Goal: Task Accomplishment & Management: Complete application form

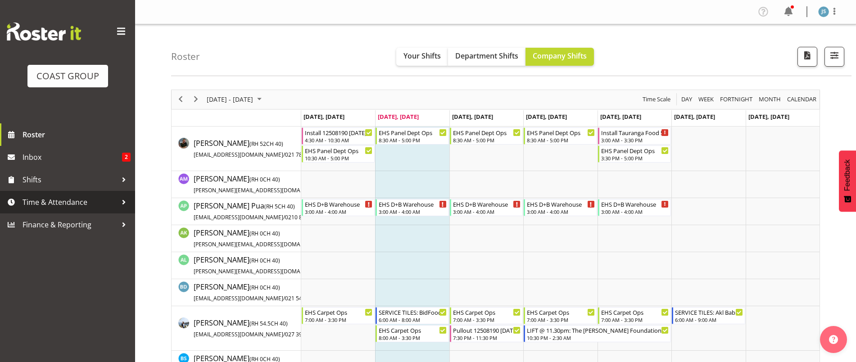
click at [82, 204] on span "Time & Attendance" at bounding box center [70, 202] width 95 height 14
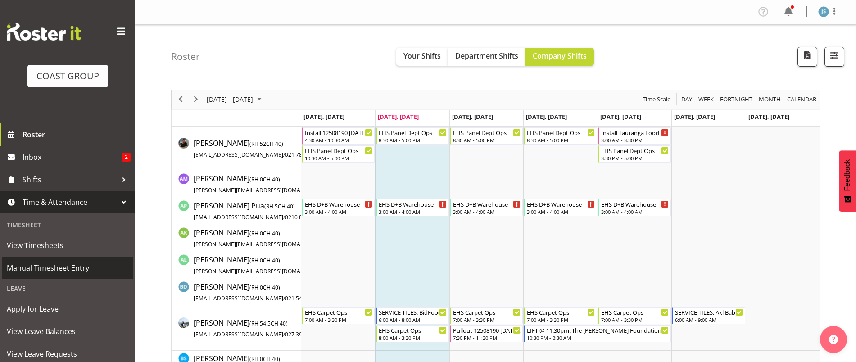
click at [61, 266] on span "Manual Timesheet Entry" at bounding box center [68, 268] width 122 height 14
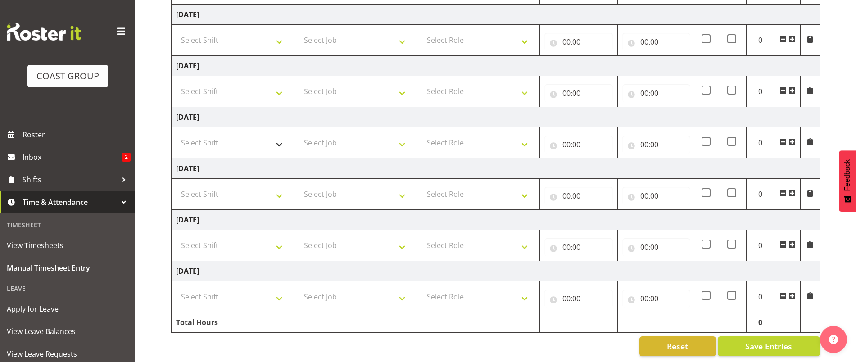
scroll to position [198, 0]
click at [256, 288] on select "Select Shift EHS AKL SALES" at bounding box center [232, 296] width 113 height 18
select select "1327"
click at [176, 287] on select "Select Shift EHS AKL SALES" at bounding box center [232, 296] width 113 height 18
click at [335, 289] on select "Select Job 1 Carlton Events 1 Carlton Hamilton 1 Carlton Wellington 1 EHS WAREH…" at bounding box center [355, 296] width 113 height 18
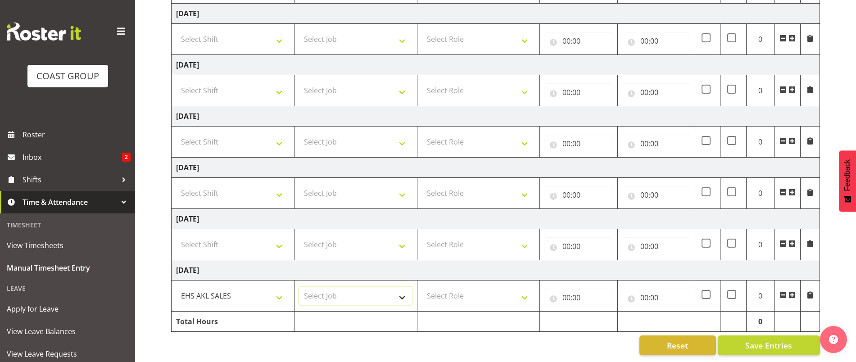
select select "9630"
click at [299, 287] on select "Select Job 1 Carlton Events 1 Carlton Hamilton 1 Carlton Wellington 1 EHS WAREH…" at bounding box center [355, 296] width 113 height 18
click at [506, 287] on select "Select Role ACCOUNT MANAGER Account Manager" at bounding box center [478, 296] width 113 height 18
select select "197"
click at [422, 287] on select "Select Role ACCOUNT MANAGER Account Manager" at bounding box center [478, 296] width 113 height 18
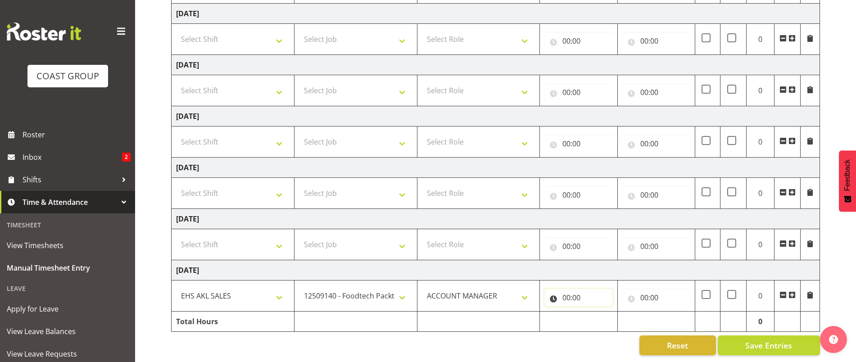
click at [565, 288] on input "00:00" at bounding box center [578, 297] width 68 height 18
click at [602, 314] on select "00 01 02 03 04 05 06 07 08 09 10 11 12 13 14 15 16 17 18 19 20 21 22 23" at bounding box center [605, 321] width 20 height 18
select select "9"
click at [595, 312] on select "00 01 02 03 04 05 06 07 08 09 10 11 12 13 14 15 16 17 18 19 20 21 22 23" at bounding box center [605, 321] width 20 height 18
type input "09:00"
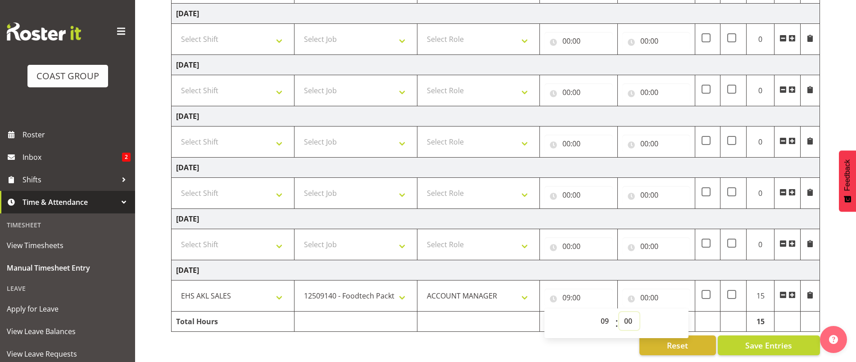
click at [630, 315] on select "00 01 02 03 04 05 06 07 08 09 10 11 12 13 14 15 16 17 18 19 20 21 22 23 24 25 2…" at bounding box center [629, 321] width 20 height 18
select select "30"
click at [619, 312] on select "00 01 02 03 04 05 06 07 08 09 10 11 12 13 14 15 16 17 18 19 20 21 22 23 24 25 2…" at bounding box center [629, 321] width 20 height 18
type input "09:30"
click at [664, 288] on input "00:00" at bounding box center [656, 297] width 68 height 18
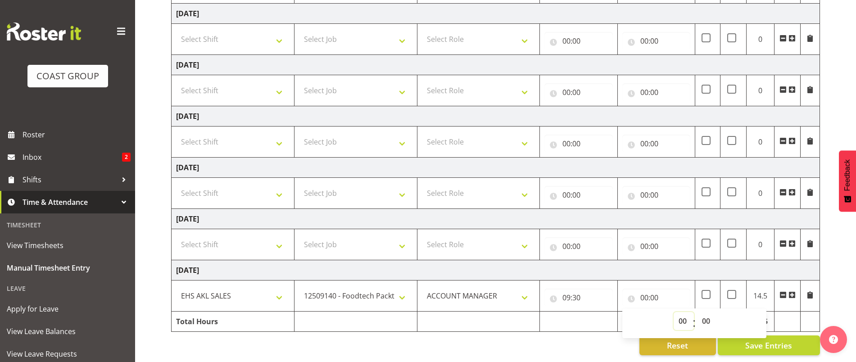
click at [677, 312] on select "00 01 02 03 04 05 06 07 08 09 10 11 12 13 14 15 16 17 18 19 20 21 22 23" at bounding box center [683, 321] width 20 height 18
select select "12"
click at [673, 312] on select "00 01 02 03 04 05 06 07 08 09 10 11 12 13 14 15 16 17 18 19 20 21 22 23" at bounding box center [683, 321] width 20 height 18
type input "12:00"
click at [793, 291] on span at bounding box center [791, 294] width 7 height 7
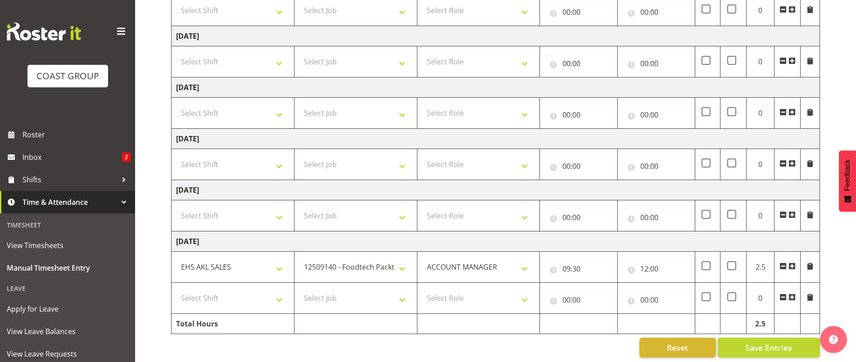
scroll to position [230, 0]
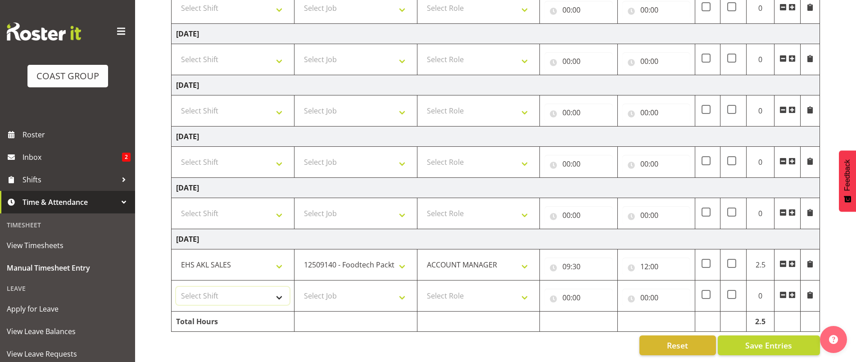
click at [269, 287] on select "Select Shift EHS AKL SALES" at bounding box center [232, 296] width 113 height 18
select select "1327"
click at [176, 287] on select "Select Shift EHS AKL SALES" at bounding box center [232, 296] width 113 height 18
click at [346, 287] on select "Select Job 1 Carlton Events 1 Carlton Hamilton 1 Carlton Wellington 1 EHS WAREH…" at bounding box center [355, 296] width 113 height 18
select select "8514"
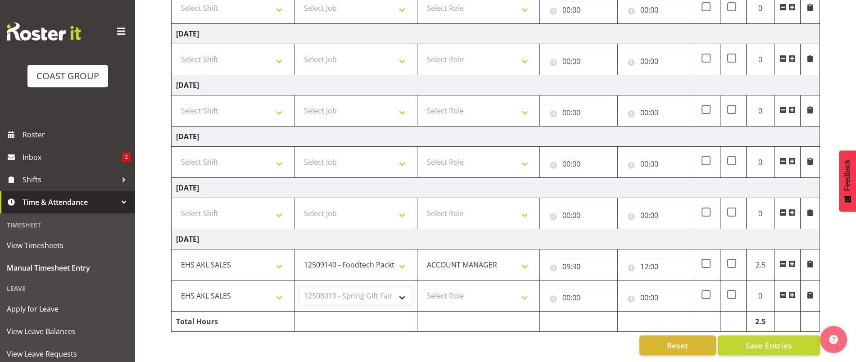
click at [299, 287] on select "Select Job 1 Carlton Events 1 Carlton Hamilton 1 Carlton Wellington 1 EHS WAREH…" at bounding box center [355, 296] width 113 height 18
click at [450, 287] on select "Select Role ACCOUNT MANAGER Account Manager" at bounding box center [478, 296] width 113 height 18
select select "197"
click at [422, 287] on select "Select Role ACCOUNT MANAGER Account Manager" at bounding box center [478, 296] width 113 height 18
click at [569, 288] on input "00:00" at bounding box center [578, 297] width 68 height 18
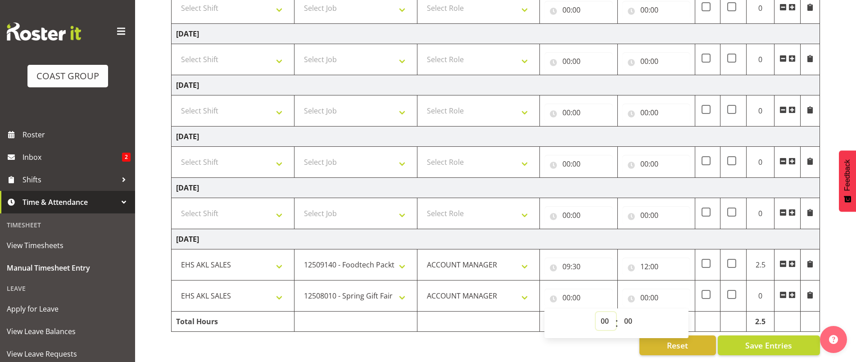
click at [597, 312] on select "00 01 02 03 04 05 06 07 08 09 10 11 12 13 14 15 16 17 18 19 20 21 22 23" at bounding box center [605, 321] width 20 height 18
select select "12"
click at [595, 312] on select "00 01 02 03 04 05 06 07 08 09 10 11 12 13 14 15 16 17 18 19 20 21 22 23" at bounding box center [605, 321] width 20 height 18
type input "12:00"
click at [660, 288] on input "00:00" at bounding box center [656, 297] width 68 height 18
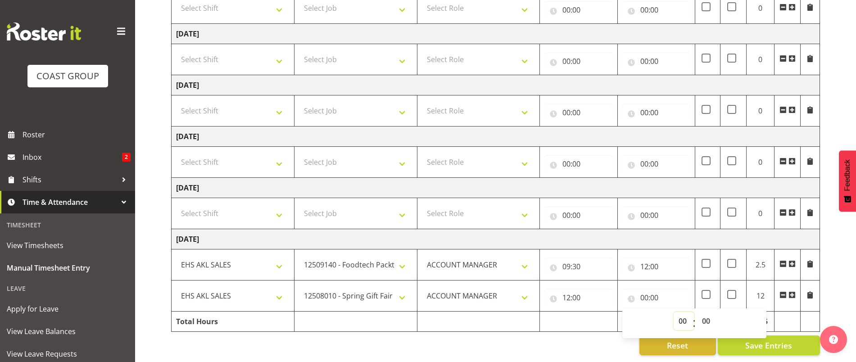
drag, startPoint x: 681, startPoint y: 309, endPoint x: 680, endPoint y: 305, distance: 4.5
click at [681, 312] on select "00 01 02 03 04 05 06 07 08 09 10 11 12 13 14 15 16 17 18 19 20 21 22 23" at bounding box center [683, 321] width 20 height 18
select select "14"
click at [673, 312] on select "00 01 02 03 04 05 06 07 08 09 10 11 12 13 14 15 16 17 18 19 20 21 22 23" at bounding box center [683, 321] width 20 height 18
type input "14:00"
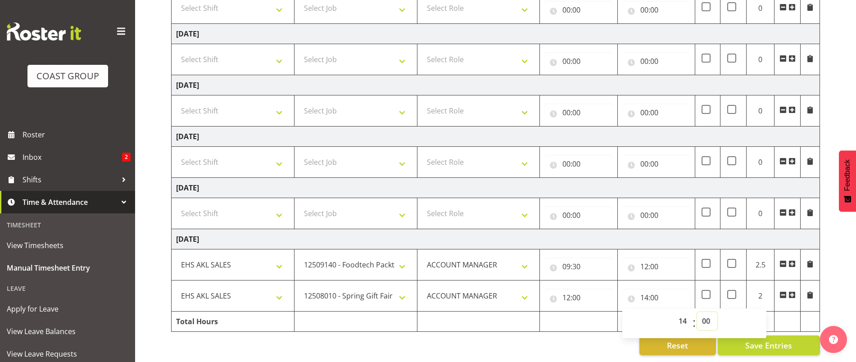
drag, startPoint x: 703, startPoint y: 315, endPoint x: 700, endPoint y: 306, distance: 10.3
click at [703, 315] on select "00 01 02 03 04 05 06 07 08 09 10 11 12 13 14 15 16 17 18 19 20 21 22 23 24 25 2…" at bounding box center [707, 321] width 20 height 18
select select "30"
click at [697, 312] on select "00 01 02 03 04 05 06 07 08 09 10 11 12 13 14 15 16 17 18 19 20 21 22 23 24 25 2…" at bounding box center [707, 321] width 20 height 18
type input "14:30"
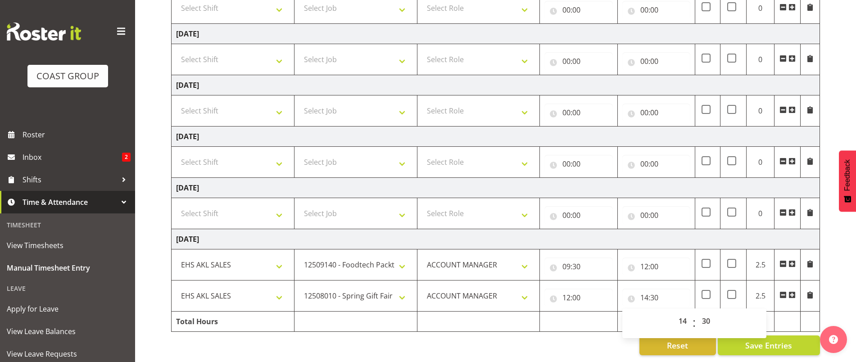
click at [824, 300] on div "August 6th - August 12th 2025 MEA - Meal Allowance AWA - Away Allowence Shift J…" at bounding box center [513, 106] width 685 height 509
click at [768, 339] on span "Save Entries" at bounding box center [768, 345] width 47 height 12
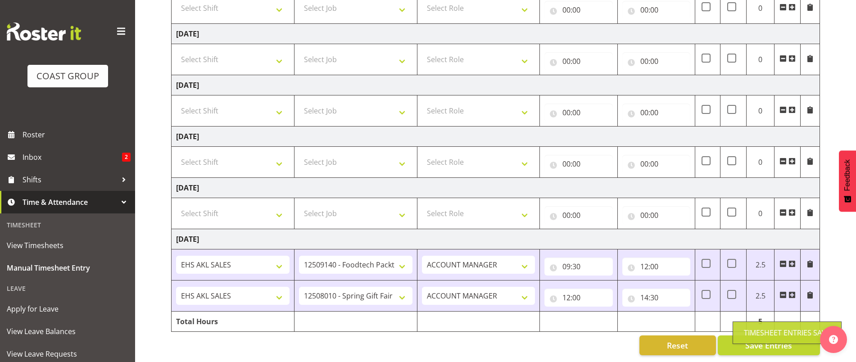
click at [793, 291] on span at bounding box center [791, 294] width 7 height 7
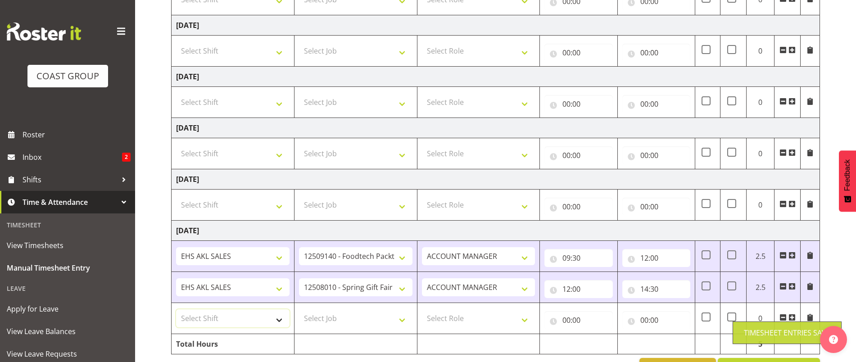
click at [236, 322] on select "Select Shift EHS AKL SALES" at bounding box center [232, 318] width 113 height 18
select select "1327"
click at [176, 309] on select "Select Shift EHS AKL SALES" at bounding box center [232, 318] width 113 height 18
click at [320, 317] on select "Select Job 1 Carlton Events 1 Carlton Hamilton 1 Carlton Wellington 1 EHS WAREH…" at bounding box center [355, 318] width 113 height 18
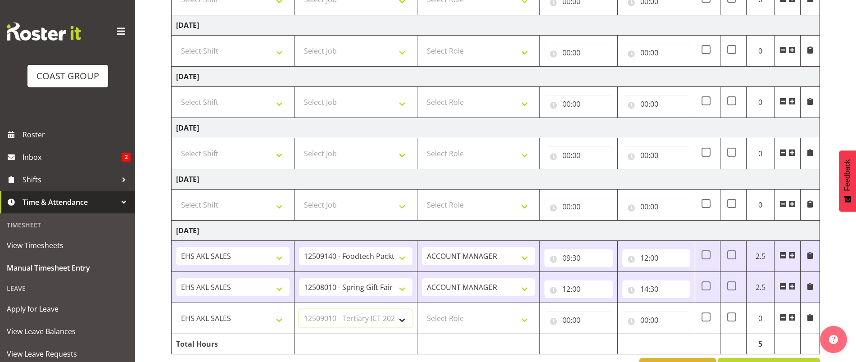
click at [299, 309] on select "Select Job 1 Carlton Events 1 Carlton Hamilton 1 Carlton Wellington 1 EHS WAREH…" at bounding box center [355, 318] width 113 height 18
click at [342, 316] on select "1 Carlton Events 1 Carlton Hamilton 1 Carlton Wellington 1 EHS WAREHOUSE/OFFICE…" at bounding box center [355, 318] width 113 height 18
select select "9630"
click at [299, 309] on select "1 Carlton Events 1 Carlton Hamilton 1 Carlton Wellington 1 EHS WAREHOUSE/OFFICE…" at bounding box center [355, 318] width 113 height 18
click at [472, 320] on select "Select Role ACCOUNT MANAGER Account Manager" at bounding box center [478, 318] width 113 height 18
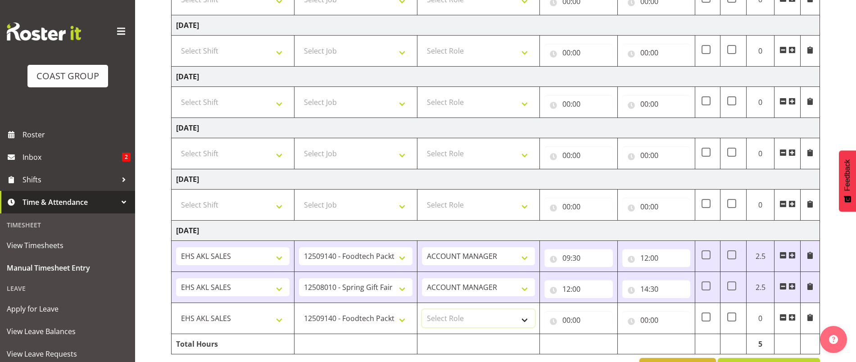
select select "197"
click at [422, 309] on select "Select Role ACCOUNT MANAGER Account Manager" at bounding box center [478, 318] width 113 height 18
click at [575, 316] on input "00:00" at bounding box center [578, 320] width 68 height 18
click at [603, 339] on select "00 01 02 03 04 05 06 07 08 09 10 11 12 13 14 15 16 17 18 19 20 21 22 23" at bounding box center [605, 343] width 20 height 18
select select "18"
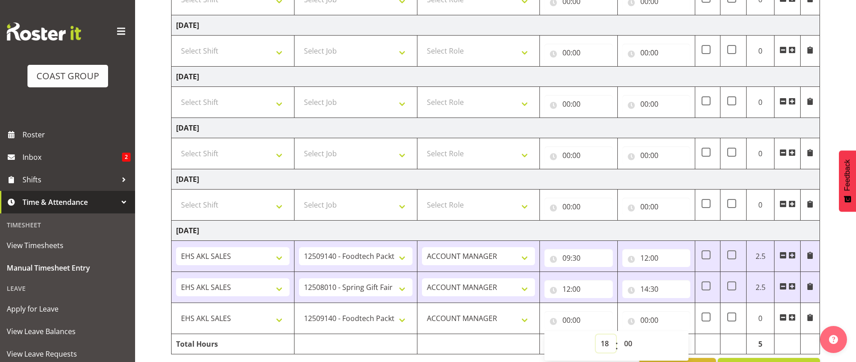
click at [595, 334] on select "00 01 02 03 04 05 06 07 08 09 10 11 12 13 14 15 16 17 18 19 20 21 22 23" at bounding box center [605, 343] width 20 height 18
type input "18:00"
click at [647, 318] on input "00:00" at bounding box center [656, 320] width 68 height 18
click at [681, 342] on select "00 01 02 03 04 05 06 07 08 09 10 11 12 13 14 15 16 17 18 19 20 21 22 23" at bounding box center [683, 343] width 20 height 18
select select "19"
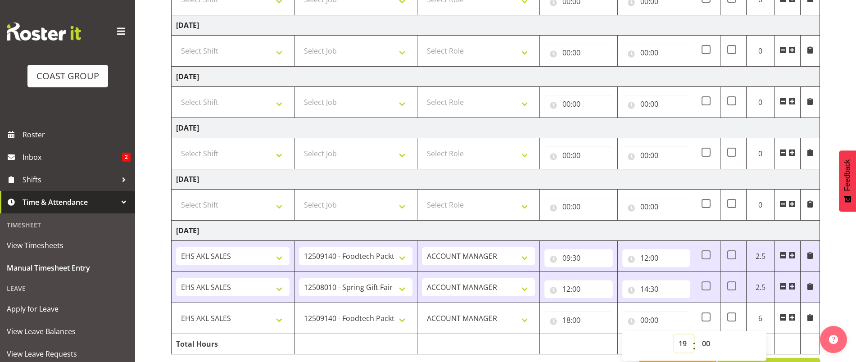
click at [673, 334] on select "00 01 02 03 04 05 06 07 08 09 10 11 12 13 14 15 16 17 18 19 20 21 22 23" at bounding box center [683, 343] width 20 height 18
type input "19:00"
click at [705, 342] on select "00 01 02 03 04 05 06 07 08 09 10 11 12 13 14 15 16 17 18 19 20 21 22 23 24 25 2…" at bounding box center [707, 343] width 20 height 18
select select "30"
click at [697, 334] on select "00 01 02 03 04 05 06 07 08 09 10 11 12 13 14 15 16 17 18 19 20 21 22 23 24 25 2…" at bounding box center [707, 343] width 20 height 18
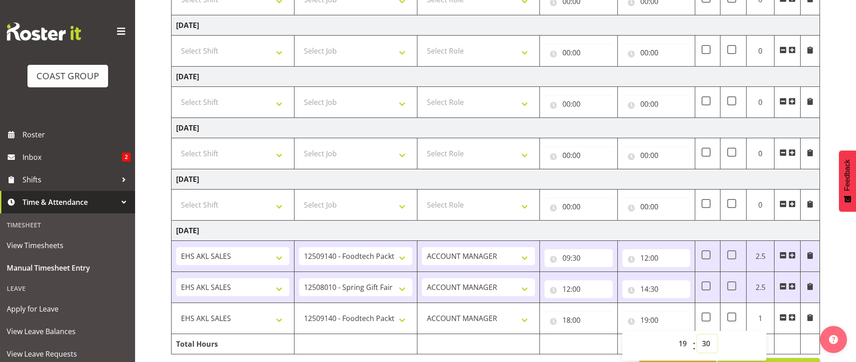
type input "19:30"
click at [791, 318] on span at bounding box center [791, 317] width 7 height 7
click at [262, 337] on td "Select Shift EHS AKL SALES" at bounding box center [232, 349] width 123 height 31
click at [249, 343] on select "Select Shift EHS AKL SALES" at bounding box center [232, 349] width 113 height 18
select select "1327"
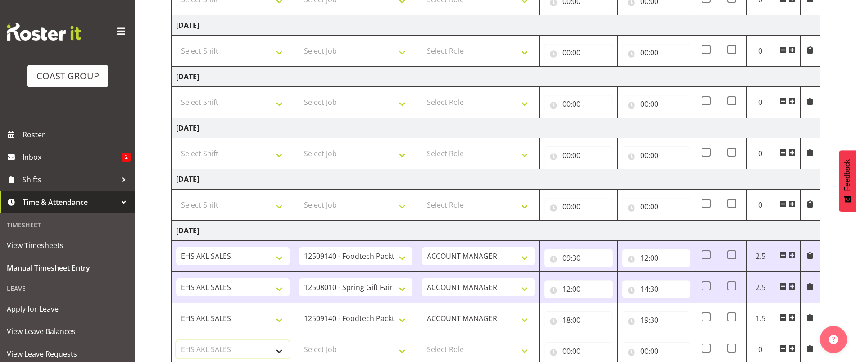
click at [176, 340] on select "Select Shift EHS AKL SALES" at bounding box center [232, 349] width 113 height 18
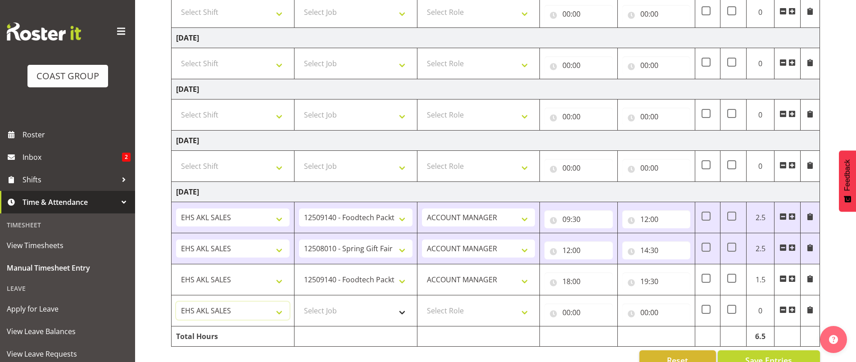
scroll to position [286, 0]
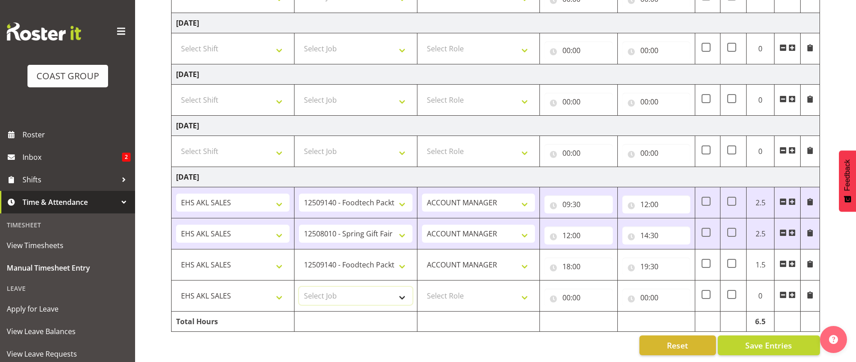
click at [362, 295] on select "Select Job 1 Carlton Events 1 Carlton Hamilton 1 Carlton Wellington 1 EHS WAREH…" at bounding box center [355, 296] width 113 height 18
select select "8514"
click at [299, 287] on select "Select Job 1 Carlton Events 1 Carlton Hamilton 1 Carlton Wellington 1 EHS WAREH…" at bounding box center [355, 296] width 113 height 18
click at [463, 288] on select "Select Role ACCOUNT MANAGER Account Manager" at bounding box center [478, 296] width 113 height 18
select select "197"
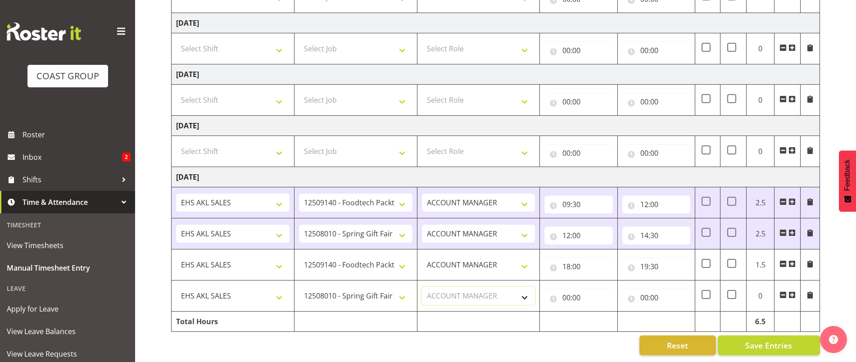
click at [422, 287] on select "Select Role ACCOUNT MANAGER Account Manager" at bounding box center [478, 296] width 113 height 18
click at [581, 293] on input "00:00" at bounding box center [578, 297] width 68 height 18
click at [599, 316] on select "00 01 02 03 04 05 06 07 08 09 10 11 12 13 14 15 16 17 18 19 20 21 22 23" at bounding box center [605, 321] width 20 height 18
select select "12"
click at [341, 291] on select "1 Carlton Events 1 Carlton Hamilton 1 Carlton Wellington 1 EHS WAREHOUSE/OFFICE…" at bounding box center [355, 296] width 113 height 18
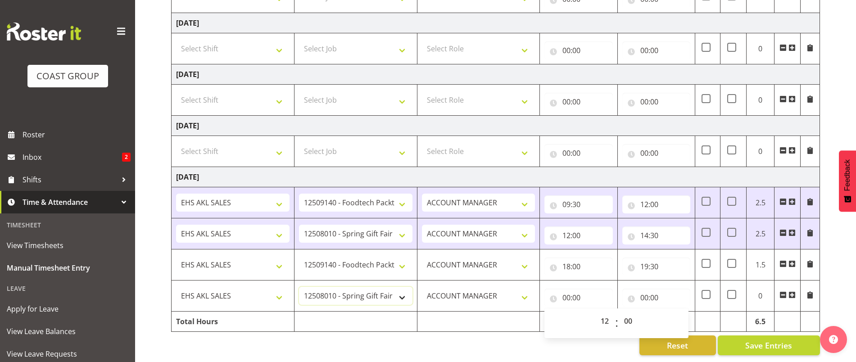
type input "12:00"
select select "9032"
click at [299, 287] on select "1 Carlton Events 1 Carlton Hamilton 1 Carlton Wellington 1 EHS WAREHOUSE/OFFICE…" at bounding box center [355, 296] width 113 height 18
click at [572, 293] on input "12:00" at bounding box center [578, 297] width 68 height 18
drag, startPoint x: 603, startPoint y: 316, endPoint x: 605, endPoint y: 310, distance: 6.7
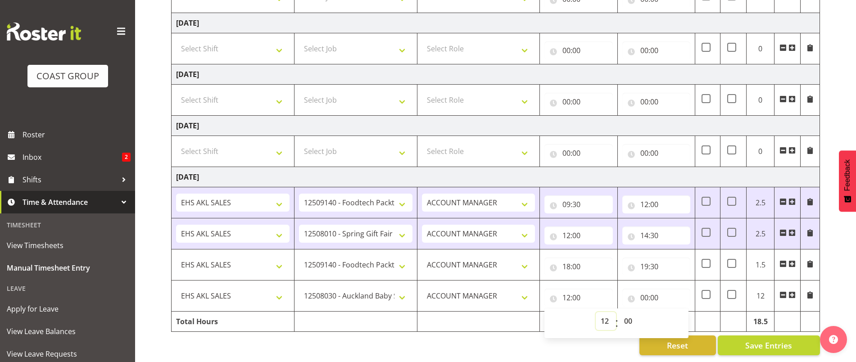
click at [603, 316] on select "00 01 02 03 04 05 06 07 08 09 10 11 12 13 14 15 16 17 18 19 20 21 22 23" at bounding box center [605, 321] width 20 height 18
select select "19"
click at [595, 312] on select "00 01 02 03 04 05 06 07 08 09 10 11 12 13 14 15 16 17 18 19 20 21 22 23" at bounding box center [605, 321] width 20 height 18
type input "19:00"
drag, startPoint x: 626, startPoint y: 318, endPoint x: 627, endPoint y: 309, distance: 8.6
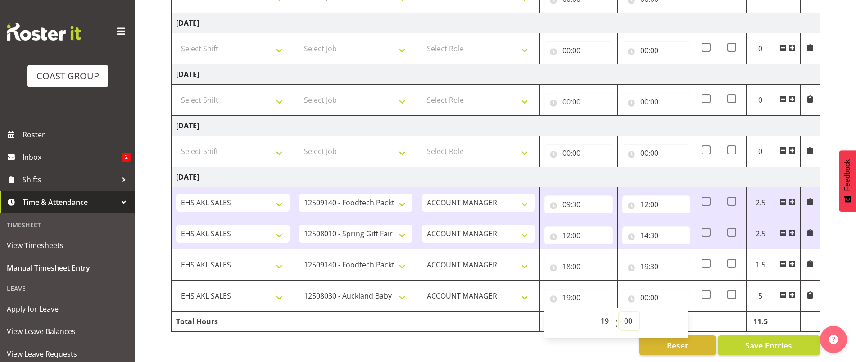
click at [626, 318] on select "00 01 02 03 04 05 06 07 08 09 10 11 12 13 14 15 16 17 18 19 20 21 22 23 24 25 2…" at bounding box center [629, 321] width 20 height 18
select select "30"
click at [619, 312] on select "00 01 02 03 04 05 06 07 08 09 10 11 12 13 14 15 16 17 18 19 20 21 22 23 24 25 2…" at bounding box center [629, 321] width 20 height 18
type input "19:30"
click at [657, 292] on input "00:00" at bounding box center [656, 297] width 68 height 18
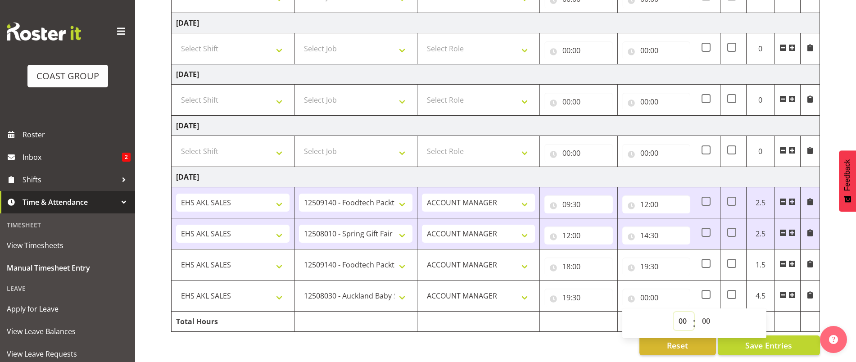
click at [679, 315] on select "00 01 02 03 04 05 06 07 08 09 10 11 12 13 14 15 16 17 18 19 20 21 22 23" at bounding box center [683, 321] width 20 height 18
select select "21"
click at [673, 312] on select "00 01 02 03 04 05 06 07 08 09 10 11 12 13 14 15 16 17 18 19 20 21 22 23" at bounding box center [683, 321] width 20 height 18
type input "21:00"
click at [834, 291] on div "August 6th - August 12th 2025 MEA - Meal Allowance AWA - Away Allowence Shift J…" at bounding box center [513, 76] width 685 height 572
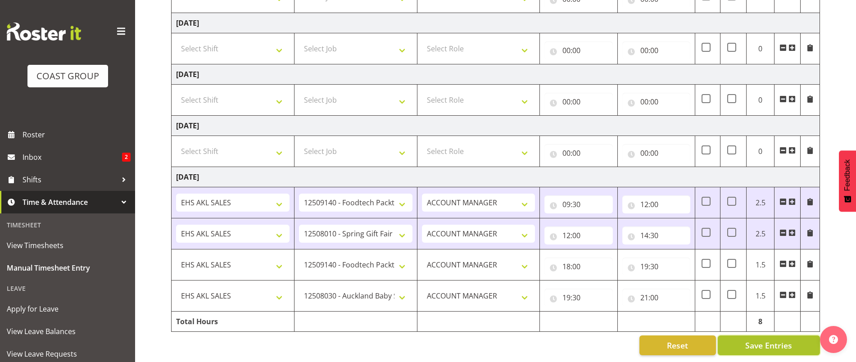
click at [770, 341] on span "Save Entries" at bounding box center [768, 345] width 47 height 12
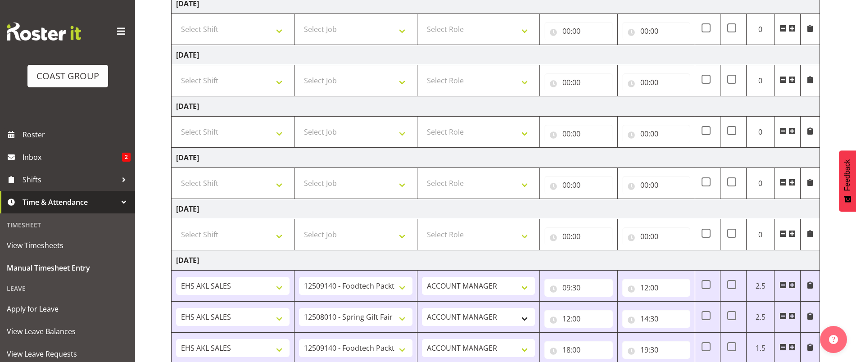
scroll to position [117, 0]
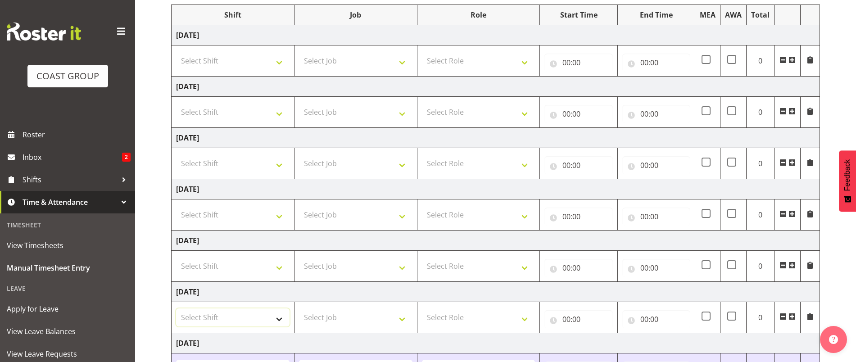
click at [225, 314] on select "Select Shift EHS AKL SALES" at bounding box center [232, 317] width 113 height 18
select select "1327"
click at [176, 308] on select "Select Shift EHS AKL SALES" at bounding box center [232, 317] width 113 height 18
click at [320, 313] on select "Select Job 1 Carlton Events 1 Carlton Hamilton 1 Carlton Wellington 1 EHS WAREH…" at bounding box center [355, 317] width 113 height 18
select select "9630"
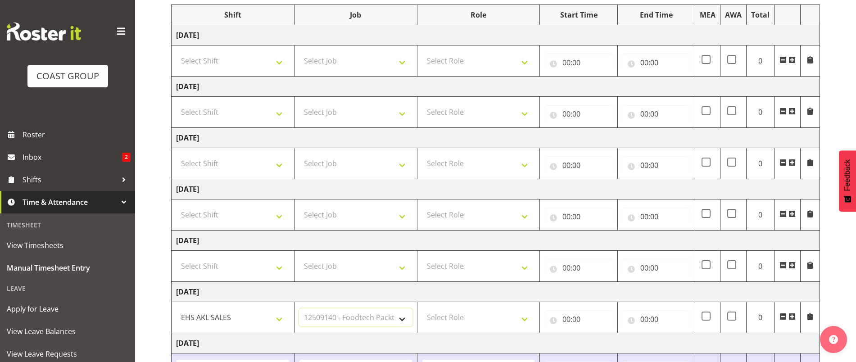
click at [299, 308] on select "Select Job 1 Carlton Events 1 Carlton Hamilton 1 Carlton Wellington 1 EHS WAREH…" at bounding box center [355, 317] width 113 height 18
drag, startPoint x: 472, startPoint y: 313, endPoint x: 475, endPoint y: 319, distance: 6.9
click at [472, 313] on select "Select Role ACCOUNT MANAGER Account Manager" at bounding box center [478, 317] width 113 height 18
select select "197"
click at [422, 308] on select "Select Role ACCOUNT MANAGER Account Manager" at bounding box center [478, 317] width 113 height 18
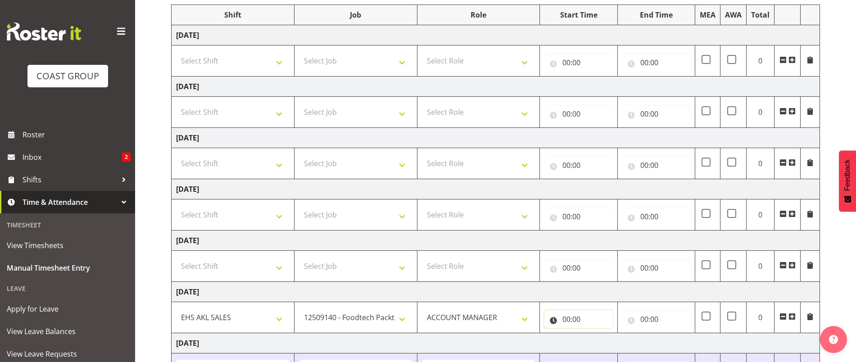
drag, startPoint x: 560, startPoint y: 319, endPoint x: 595, endPoint y: 328, distance: 36.7
click at [560, 319] on input "00:00" at bounding box center [578, 319] width 68 height 18
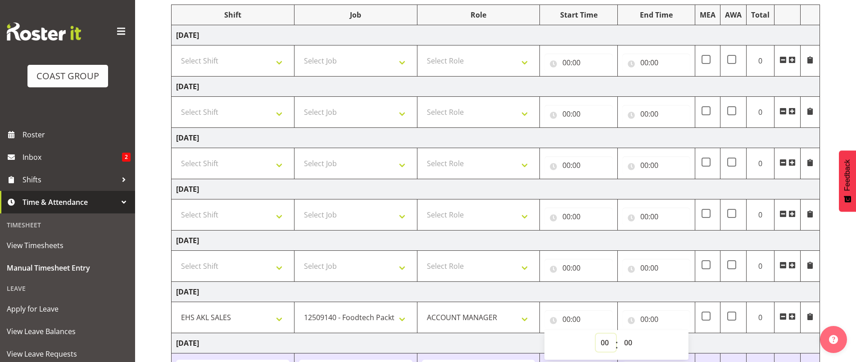
click at [603, 338] on select "00 01 02 03 04 05 06 07 08 09 10 11 12 13 14 15 16 17 18 19 20 21 22 23" at bounding box center [605, 342] width 20 height 18
select select "8"
click at [595, 333] on select "00 01 02 03 04 05 06 07 08 09 10 11 12 13 14 15 16 17 18 19 20 21 22 23" at bounding box center [605, 342] width 20 height 18
type input "08:00"
click at [654, 317] on input "00:00" at bounding box center [656, 319] width 68 height 18
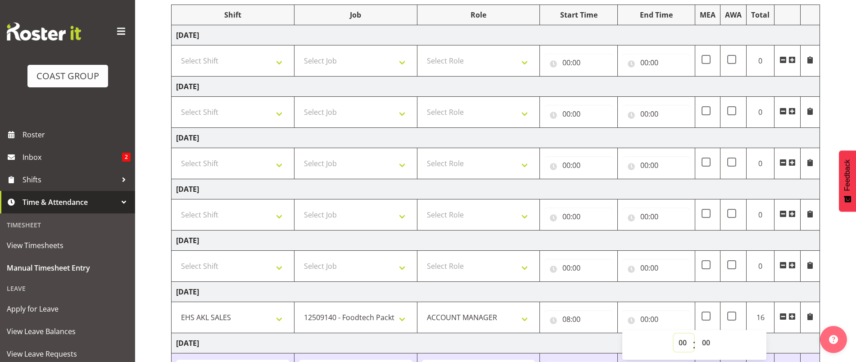
click at [679, 343] on select "00 01 02 03 04 05 06 07 08 09 10 11 12 13 14 15 16 17 18 19 20 21 22 23" at bounding box center [683, 342] width 20 height 18
select select "10"
click at [673, 333] on select "00 01 02 03 04 05 06 07 08 09 10 11 12 13 14 15 16 17 18 19 20 21 22 23" at bounding box center [683, 342] width 20 height 18
type input "10:00"
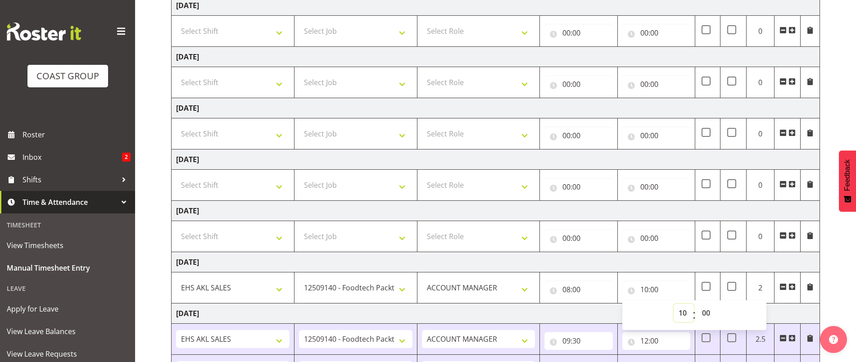
scroll to position [173, 0]
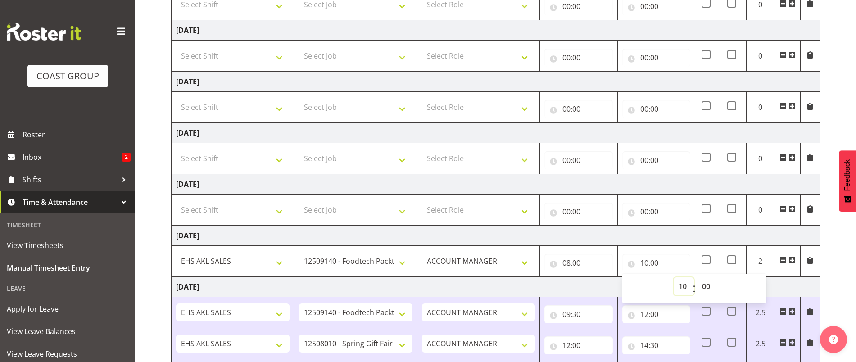
click at [682, 289] on select "00 01 02 03 04 05 06 07 08 09 10 11 12 13 14 15 16 17 18 19 20 21 22 23" at bounding box center [683, 286] width 20 height 18
select select "12"
click at [673, 277] on select "00 01 02 03 04 05 06 07 08 09 10 11 12 13 14 15 16 17 18 19 20 21 22 23" at bounding box center [683, 286] width 20 height 18
type input "12:00"
click at [791, 260] on span at bounding box center [791, 260] width 7 height 7
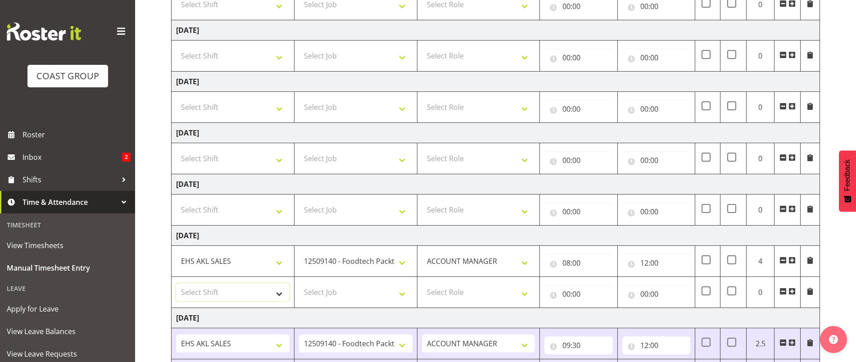
click at [236, 290] on select "Select Shift EHS AKL SALES" at bounding box center [232, 292] width 113 height 18
select select "1327"
click at [176, 283] on select "Select Shift EHS AKL SALES" at bounding box center [232, 292] width 113 height 18
click at [347, 286] on select "Select Job 1 Carlton Events 1 Carlton Hamilton 1 Carlton Wellington 1 EHS WAREH…" at bounding box center [355, 292] width 113 height 18
select select "9032"
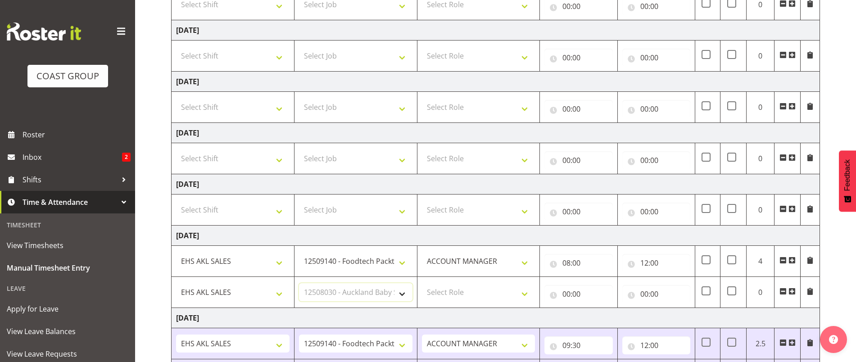
click at [299, 283] on select "Select Job 1 Carlton Events 1 Carlton Hamilton 1 Carlton Wellington 1 EHS WAREH…" at bounding box center [355, 292] width 113 height 18
click at [478, 288] on select "Select Role ACCOUNT MANAGER Account Manager" at bounding box center [478, 292] width 113 height 18
select select "197"
click at [422, 283] on select "Select Role ACCOUNT MANAGER Account Manager" at bounding box center [478, 292] width 113 height 18
click at [573, 292] on input "00:00" at bounding box center [578, 294] width 68 height 18
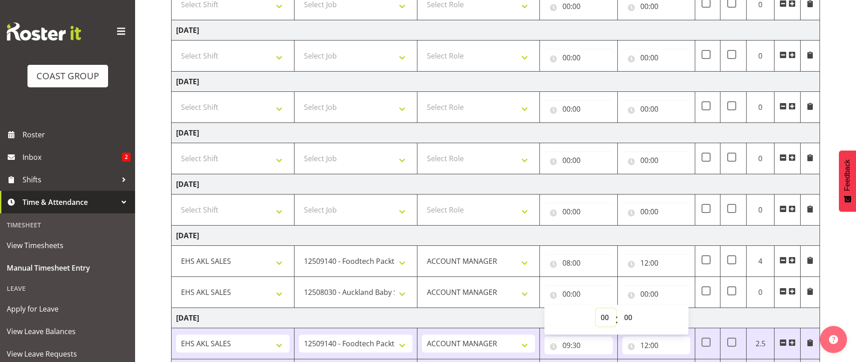
click at [608, 316] on select "00 01 02 03 04 05 06 07 08 09 10 11 12 13 14 15 16 17 18 19 20 21 22 23" at bounding box center [605, 317] width 20 height 18
click at [665, 261] on input "12:00" at bounding box center [656, 263] width 68 height 18
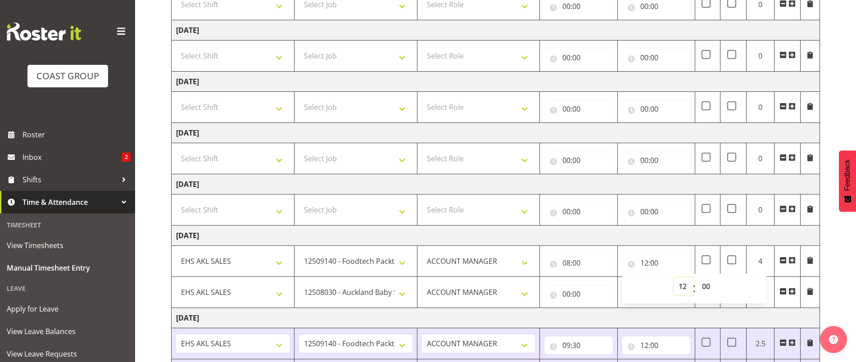
click at [689, 290] on select "00 01 02 03 04 05 06 07 08 09 10 11 12 13 14 15 16 17 18 19 20 21 22 23" at bounding box center [683, 286] width 20 height 18
select select "11"
click at [673, 277] on select "00 01 02 03 04 05 06 07 08 09 10 11 12 13 14 15 16 17 18 19 20 21 22 23" at bounding box center [683, 286] width 20 height 18
type input "11:00"
click at [593, 295] on input "00:00" at bounding box center [578, 294] width 68 height 18
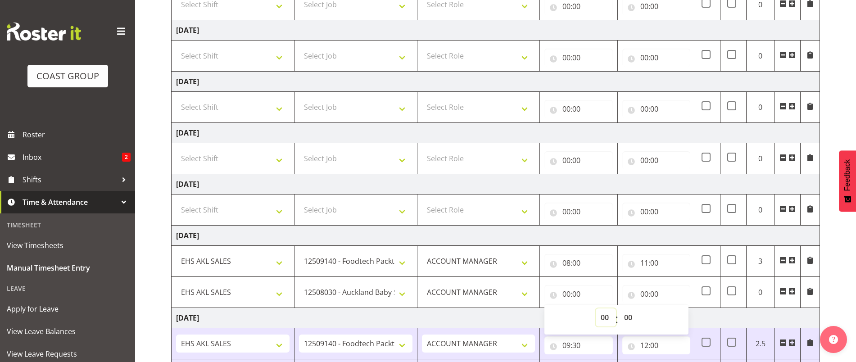
drag, startPoint x: 600, startPoint y: 319, endPoint x: 603, endPoint y: 310, distance: 9.5
click at [600, 318] on select "00 01 02 03 04 05 06 07 08 09 10 11 12 13 14 15 16 17 18 19 20 21 22 23" at bounding box center [605, 317] width 20 height 18
select select "11"
click at [595, 308] on select "00 01 02 03 04 05 06 07 08 09 10 11 12 13 14 15 16 17 18 19 20 21 22 23" at bounding box center [605, 317] width 20 height 18
type input "11:00"
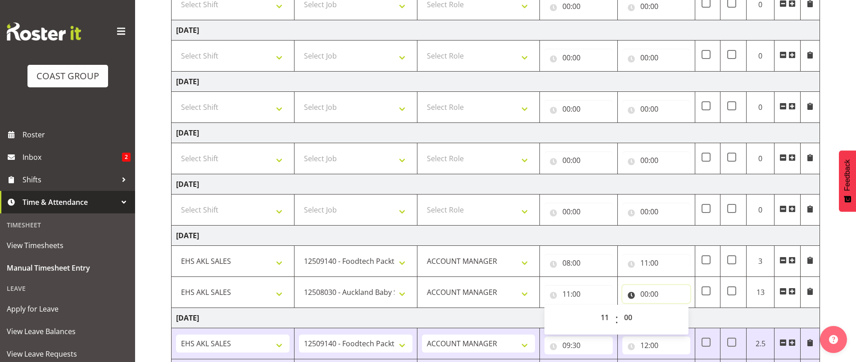
click at [657, 291] on input "00:00" at bounding box center [656, 294] width 68 height 18
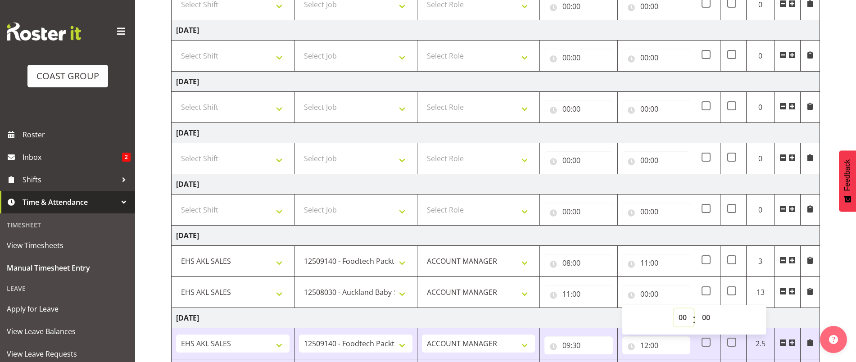
click at [678, 317] on select "00 01 02 03 04 05 06 07 08 09 10 11 12 13 14 15 16 17 18 19 20 21 22 23" at bounding box center [683, 317] width 20 height 18
select select "12"
click at [673, 308] on select "00 01 02 03 04 05 06 07 08 09 10 11 12 13 14 15 16 17 18 19 20 21 22 23" at bounding box center [683, 317] width 20 height 18
type input "12:00"
click at [791, 293] on span at bounding box center [791, 291] width 7 height 7
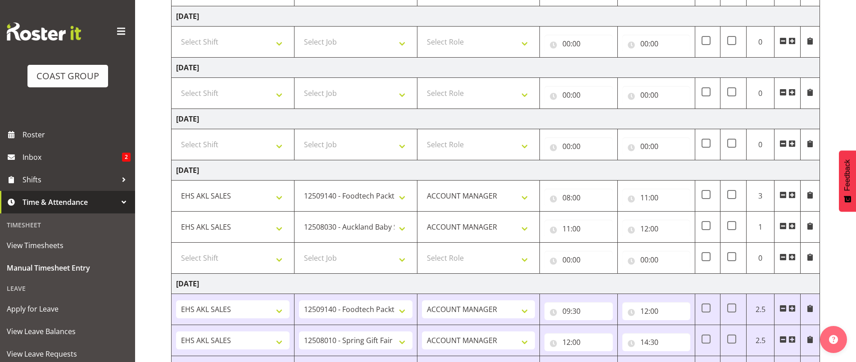
scroll to position [286, 0]
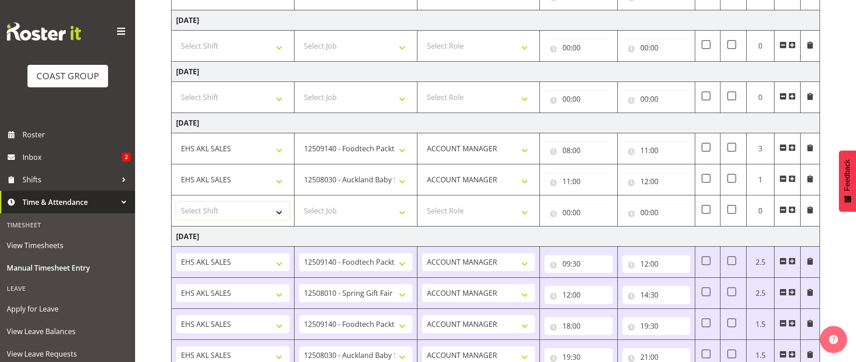
click at [209, 205] on select "Select Shift EHS AKL SALES" at bounding box center [232, 211] width 113 height 18
select select "1327"
click at [176, 202] on select "Select Shift EHS AKL SALES" at bounding box center [232, 211] width 113 height 18
click at [318, 206] on select "Select Job 1 Carlton Events 1 Carlton Hamilton 1 Carlton Wellington 1 EHS WAREH…" at bounding box center [355, 211] width 113 height 18
select select "8514"
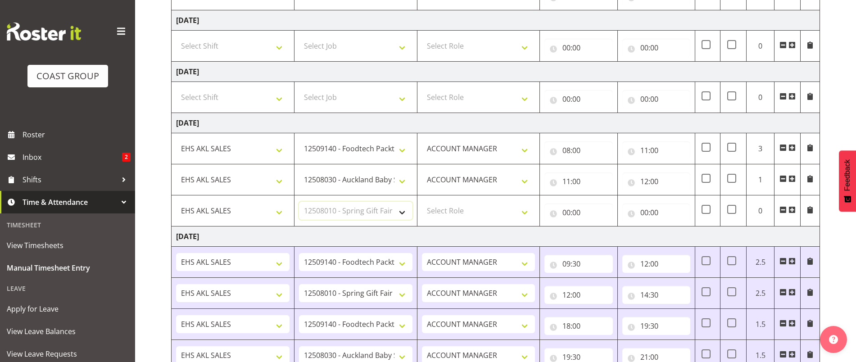
click at [299, 202] on select "Select Job 1 Carlton Events 1 Carlton Hamilton 1 Carlton Wellington 1 EHS WAREH…" at bounding box center [355, 211] width 113 height 18
click at [441, 204] on select "Select Role ACCOUNT MANAGER Account Manager" at bounding box center [478, 211] width 113 height 18
select select "197"
click at [422, 202] on select "Select Role ACCOUNT MANAGER Account Manager" at bounding box center [478, 211] width 113 height 18
click at [570, 210] on input "00:00" at bounding box center [578, 212] width 68 height 18
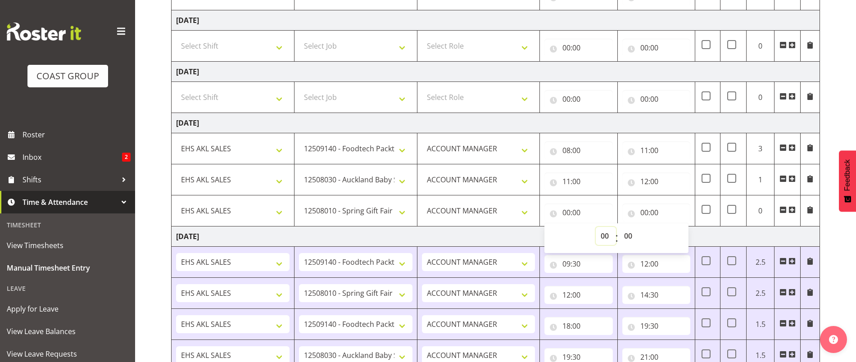
click at [602, 234] on select "00 01 02 03 04 05 06 07 08 09 10 11 12 13 14 15 16 17 18 19 20 21 22 23" at bounding box center [605, 236] width 20 height 18
select select "12"
click at [595, 227] on select "00 01 02 03 04 05 06 07 08 09 10 11 12 13 14 15 16 17 18 19 20 21 22 23" at bounding box center [605, 236] width 20 height 18
type input "12:00"
click at [662, 211] on input "00:00" at bounding box center [656, 212] width 68 height 18
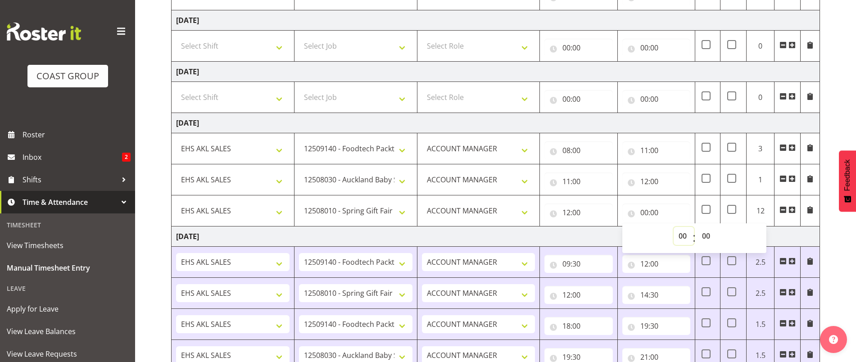
click at [687, 231] on select "00 01 02 03 04 05 06 07 08 09 10 11 12 13 14 15 16 17 18 19 20 21 22 23" at bounding box center [683, 236] width 20 height 18
select select "14"
click at [673, 227] on select "00 01 02 03 04 05 06 07 08 09 10 11 12 13 14 15 16 17 18 19 20 21 22 23" at bounding box center [683, 236] width 20 height 18
type input "14:00"
click at [707, 236] on select "00 01 02 03 04 05 06 07 08 09 10 11 12 13 14 15 16 17 18 19 20 21 22 23 24 25 2…" at bounding box center [707, 236] width 20 height 18
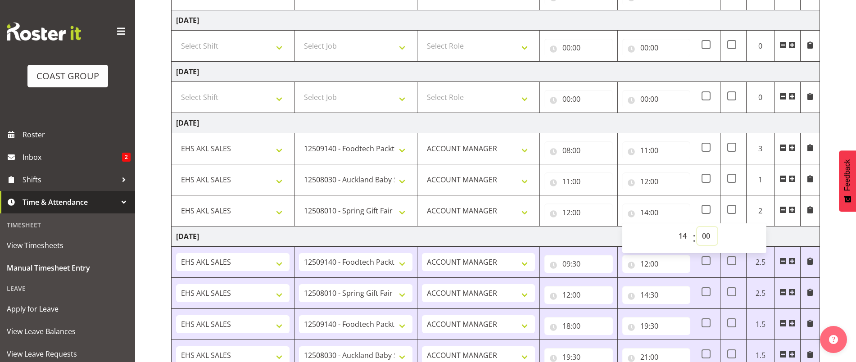
select select "30"
click at [697, 227] on select "00 01 02 03 04 05 06 07 08 09 10 11 12 13 14 15 16 17 18 19 20 21 22 23 24 25 2…" at bounding box center [707, 236] width 20 height 18
type input "14:30"
click at [828, 239] on div "August 6th - August 12th 2025 MEA - Meal Allowance AWA - Away Allowence Shift J…" at bounding box center [513, 105] width 685 height 634
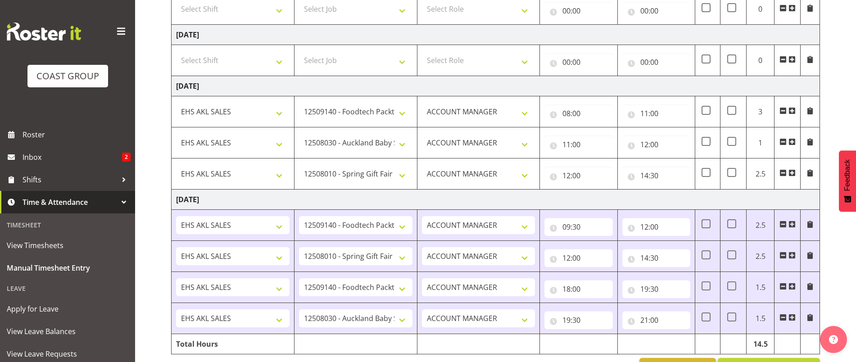
scroll to position [354, 0]
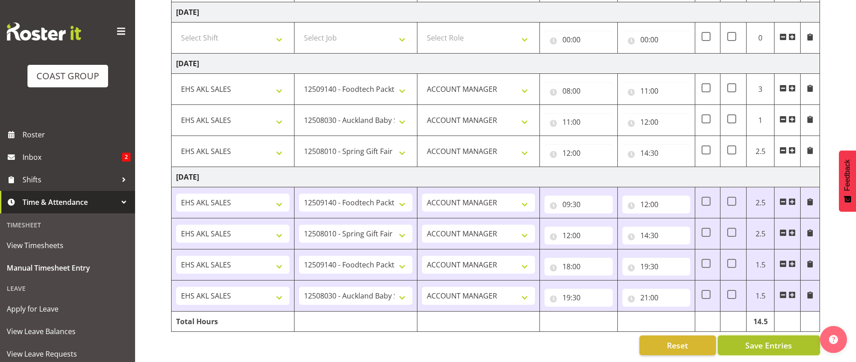
click at [752, 339] on span "Save Entries" at bounding box center [768, 345] width 47 height 12
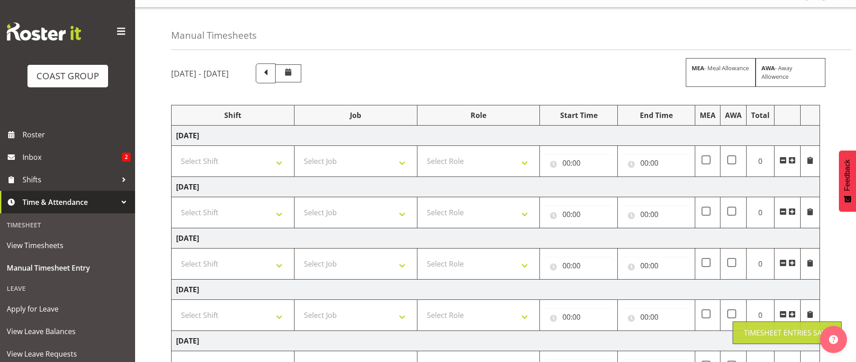
scroll to position [16, 0]
click at [216, 163] on select "Select Shift EHS AKL SALES" at bounding box center [232, 162] width 113 height 18
select select "1327"
click at [176, 153] on select "Select Shift EHS AKL SALES" at bounding box center [232, 162] width 113 height 18
click at [336, 159] on select "Select Job 1 Carlton Events 1 Carlton Hamilton 1 Carlton Wellington 1 EHS WAREH…" at bounding box center [355, 162] width 113 height 18
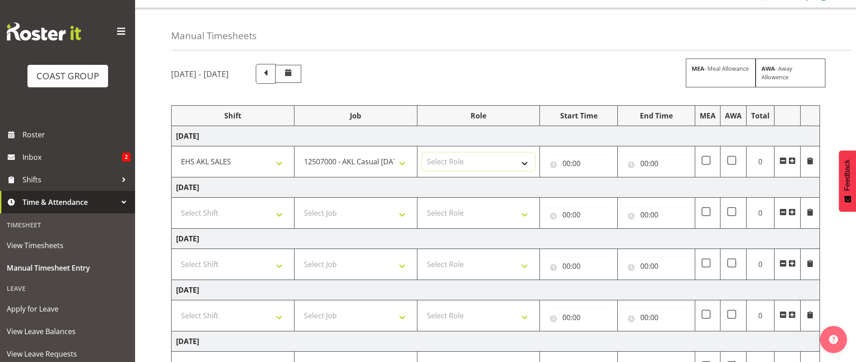
click at [473, 162] on select "Select Role ACCOUNT MANAGER Account Manager" at bounding box center [478, 162] width 113 height 18
click at [339, 167] on select "1 Carlton Events 1 Carlton Hamilton 1 Carlton Wellington 1 EHS WAREHOUSE/OFFICE…" at bounding box center [355, 162] width 113 height 18
select select "9630"
click at [299, 153] on select "1 Carlton Events 1 Carlton Hamilton 1 Carlton Wellington 1 EHS WAREHOUSE/OFFICE…" at bounding box center [355, 162] width 113 height 18
drag, startPoint x: 469, startPoint y: 162, endPoint x: 472, endPoint y: 166, distance: 5.5
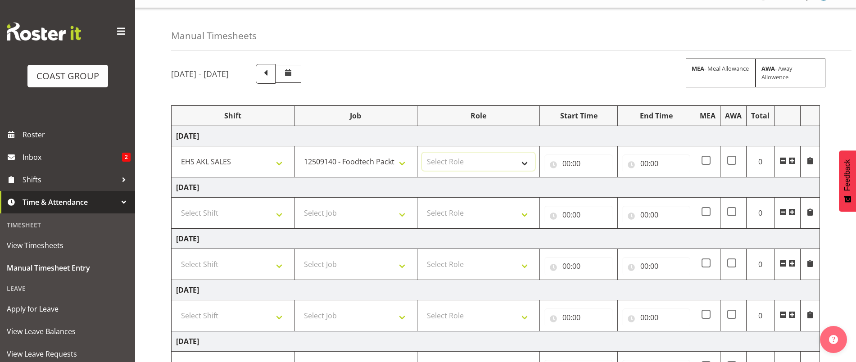
click at [469, 162] on select "Select Role ACCOUNT MANAGER Account Manager" at bounding box center [478, 162] width 113 height 18
select select "197"
click at [422, 153] on select "Select Role ACCOUNT MANAGER Account Manager" at bounding box center [478, 162] width 113 height 18
click at [567, 161] on input "00:00" at bounding box center [578, 163] width 68 height 18
drag, startPoint x: 604, startPoint y: 187, endPoint x: 608, endPoint y: 178, distance: 10.3
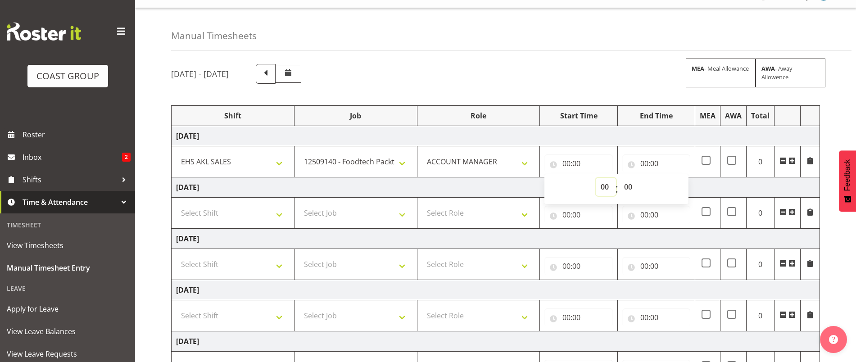
click at [604, 187] on select "00 01 02 03 04 05 06 07 08 09 10 11 12 13 14 15 16 17 18 19 20 21 22 23" at bounding box center [605, 187] width 20 height 18
select select "8"
click at [595, 178] on select "00 01 02 03 04 05 06 07 08 09 10 11 12 13 14 15 16 17 18 19 20 21 22 23" at bounding box center [605, 187] width 20 height 18
type input "08:00"
drag, startPoint x: 632, startPoint y: 186, endPoint x: 632, endPoint y: 178, distance: 7.7
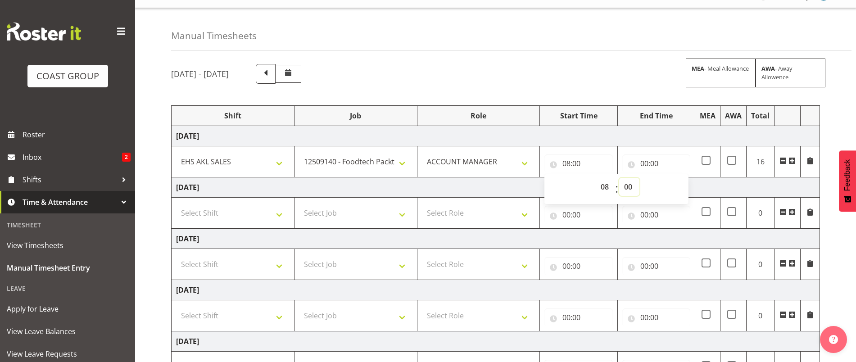
click at [632, 185] on select "00 01 02 03 04 05 06 07 08 09 10 11 12 13 14 15 16 17 18 19 20 21 22 23 24 25 2…" at bounding box center [629, 187] width 20 height 18
click at [665, 55] on div "Manual Timesheets August 6th - August 12th 2025 MEA - Meal Allowance AWA - Away…" at bounding box center [495, 349] width 721 height 683
click at [665, 165] on input "00:00" at bounding box center [656, 163] width 68 height 18
drag, startPoint x: 680, startPoint y: 192, endPoint x: 681, endPoint y: 179, distance: 13.6
click at [680, 192] on select "00 01 02 03 04 05 06 07 08 09 10 11 12 13 14 15 16 17 18 19 20 21 22 23" at bounding box center [683, 187] width 20 height 18
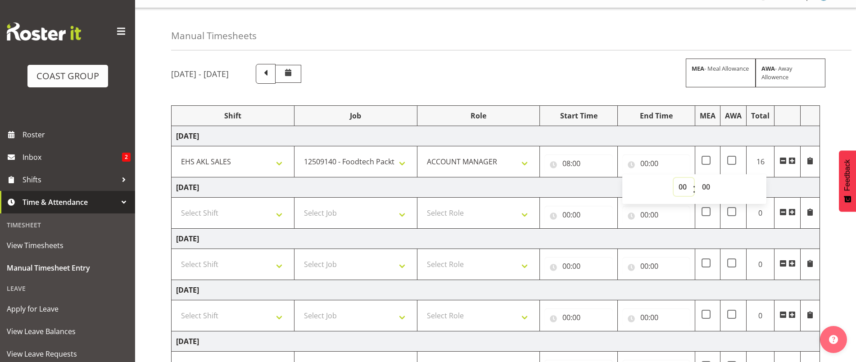
select select "10"
click at [673, 178] on select "00 01 02 03 04 05 06 07 08 09 10 11 12 13 14 15 16 17 18 19 20 21 22 23" at bounding box center [683, 187] width 20 height 18
type input "10:00"
click at [793, 159] on span at bounding box center [791, 160] width 7 height 7
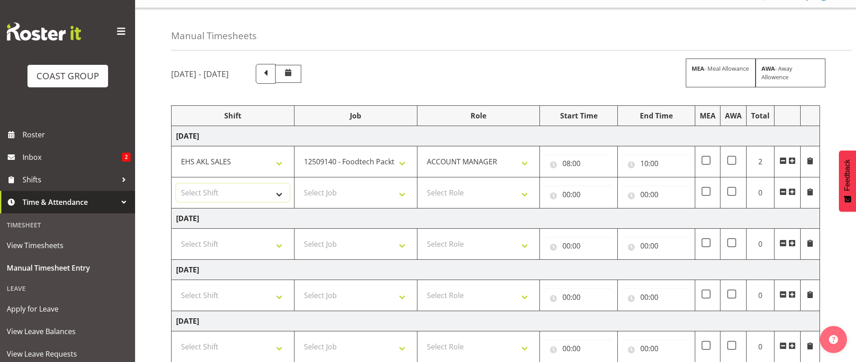
click at [238, 197] on select "Select Shift EHS AKL SALES" at bounding box center [232, 193] width 113 height 18
select select "1327"
click at [176, 184] on select "Select Shift EHS AKL SALES" at bounding box center [232, 193] width 113 height 18
click at [346, 189] on select "Select Job 1 Carlton Events 1 Carlton Hamilton 1 Carlton Wellington 1 EHS WAREH…" at bounding box center [355, 193] width 113 height 18
select select "9032"
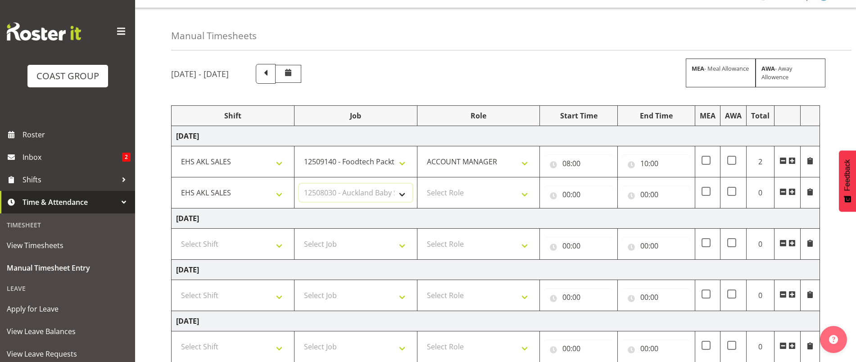
click at [299, 184] on select "Select Job 1 Carlton Events 1 Carlton Hamilton 1 Carlton Wellington 1 EHS WAREH…" at bounding box center [355, 193] width 113 height 18
click at [474, 190] on select "Select Role ACCOUNT MANAGER Account Manager" at bounding box center [478, 193] width 113 height 18
select select "197"
click at [422, 184] on select "Select Role ACCOUNT MANAGER Account Manager" at bounding box center [478, 193] width 113 height 18
click at [572, 191] on input "00:00" at bounding box center [578, 194] width 68 height 18
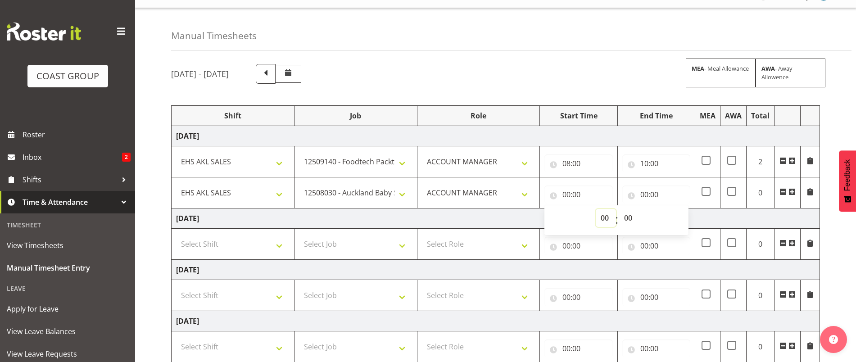
click at [601, 216] on select "00 01 02 03 04 05 06 07 08 09 10 11 12 13 14 15 16 17 18 19 20 21 22 23" at bounding box center [605, 218] width 20 height 18
select select "10"
click at [595, 209] on select "00 01 02 03 04 05 06 07 08 09 10 11 12 13 14 15 16 17 18 19 20 21 22 23" at bounding box center [605, 218] width 20 height 18
type input "10:00"
click at [649, 188] on input "00:00" at bounding box center [656, 194] width 68 height 18
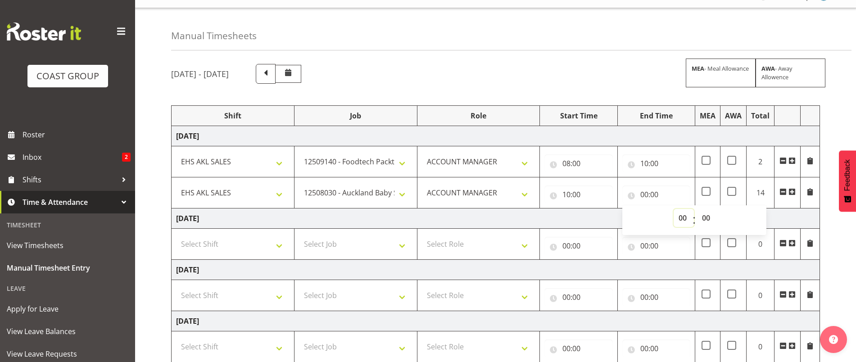
drag, startPoint x: 679, startPoint y: 217, endPoint x: 680, endPoint y: 211, distance: 6.4
click at [680, 217] on select "00 01 02 03 04 05 06 07 08 09 10 11 12 13 14 15 16 17 18 19 20 21 22 23" at bounding box center [683, 218] width 20 height 18
select select "12"
click at [673, 209] on select "00 01 02 03 04 05 06 07 08 09 10 11 12 13 14 15 16 17 18 19 20 21 22 23" at bounding box center [683, 218] width 20 height 18
type input "12:00"
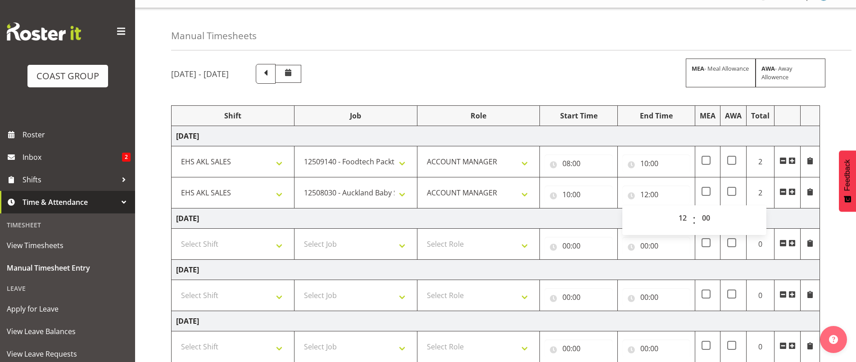
click at [792, 192] on span at bounding box center [791, 191] width 7 height 7
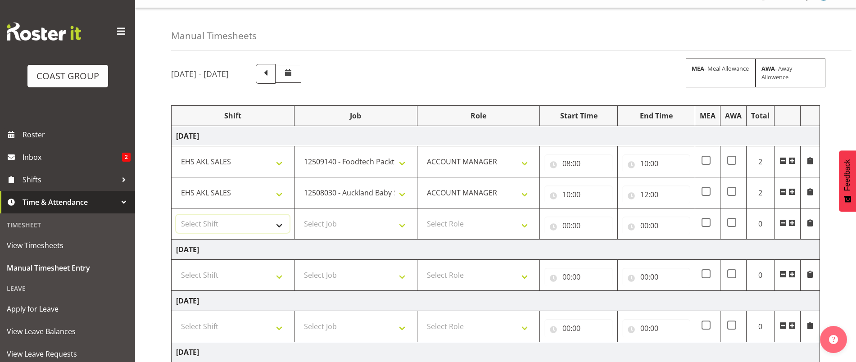
drag, startPoint x: 220, startPoint y: 223, endPoint x: 227, endPoint y: 231, distance: 10.9
click at [220, 223] on select "Select Shift EHS AKL SALES" at bounding box center [232, 224] width 113 height 18
select select "1327"
click at [176, 215] on select "Select Shift EHS AKL SALES" at bounding box center [232, 224] width 113 height 18
click at [332, 219] on select "Select Job 1 Carlton Events 1 Carlton Hamilton 1 Carlton Wellington 1 EHS WAREH…" at bounding box center [355, 224] width 113 height 18
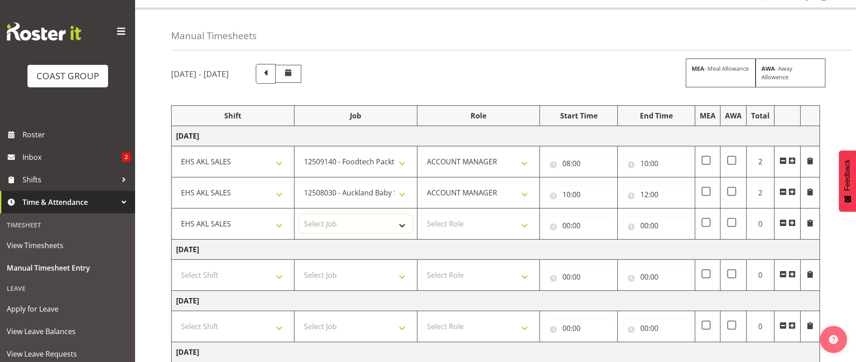
select select "8514"
click at [299, 215] on select "Select Job 1 Carlton Events 1 Carlton Hamilton 1 Carlton Wellington 1 EHS WAREH…" at bounding box center [355, 224] width 113 height 18
click at [468, 225] on select "Select Role ACCOUNT MANAGER Account Manager" at bounding box center [478, 224] width 113 height 18
select select "197"
click at [422, 215] on select "Select Role ACCOUNT MANAGER Account Manager" at bounding box center [478, 224] width 113 height 18
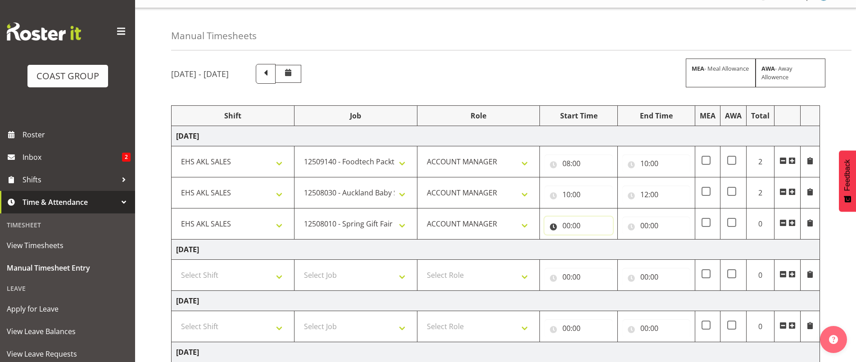
click at [574, 223] on input "00:00" at bounding box center [578, 225] width 68 height 18
drag, startPoint x: 603, startPoint y: 248, endPoint x: 603, endPoint y: 242, distance: 5.9
click at [603, 247] on select "00 01 02 03 04 05 06 07 08 09 10 11 12 13 14 15 16 17 18 19 20 21 22 23" at bounding box center [605, 249] width 20 height 18
select select "12"
click at [595, 240] on select "00 01 02 03 04 05 06 07 08 09 10 11 12 13 14 15 16 17 18 19 20 21 22 23" at bounding box center [605, 249] width 20 height 18
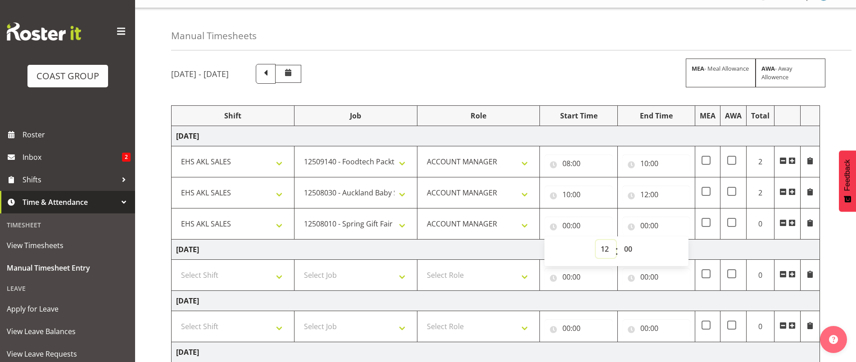
type input "12:00"
click at [655, 225] on input "00:00" at bounding box center [656, 225] width 68 height 18
drag, startPoint x: 685, startPoint y: 249, endPoint x: 668, endPoint y: 185, distance: 65.7
click at [685, 248] on select "00 01 02 03 04 05 06 07 08 09 10 11 12 13 14 15 16 17 18 19 20 21 22 23" at bounding box center [683, 249] width 20 height 18
select select "14"
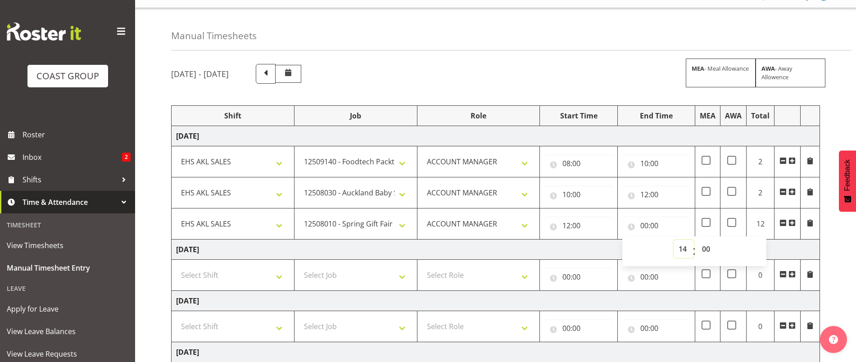
click at [673, 240] on select "00 01 02 03 04 05 06 07 08 09 10 11 12 13 14 15 16 17 18 19 20 21 22 23" at bounding box center [683, 249] width 20 height 18
type input "14:00"
click at [681, 248] on select "00 01 02 03 04 05 06 07 08 09 10 11 12 13 14 15 16 17 18 19 20 21 22 23" at bounding box center [683, 249] width 20 height 18
select select "16"
click at [673, 240] on select "00 01 02 03 04 05 06 07 08 09 10 11 12 13 14 15 16 17 18 19 20 21 22 23" at bounding box center [683, 249] width 20 height 18
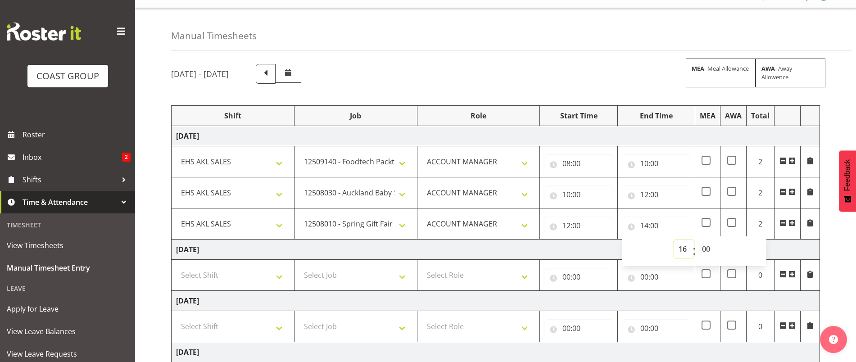
type input "16:00"
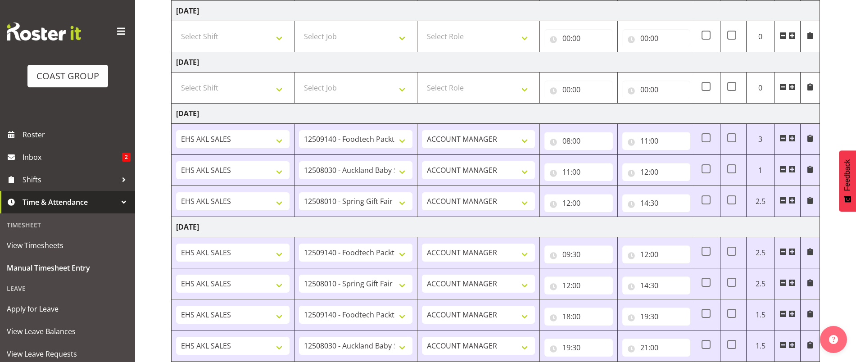
scroll to position [416, 0]
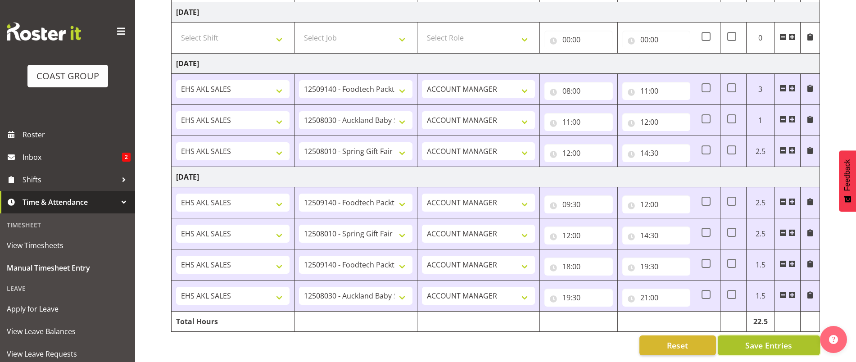
click at [761, 339] on span "Save Entries" at bounding box center [768, 345] width 47 height 12
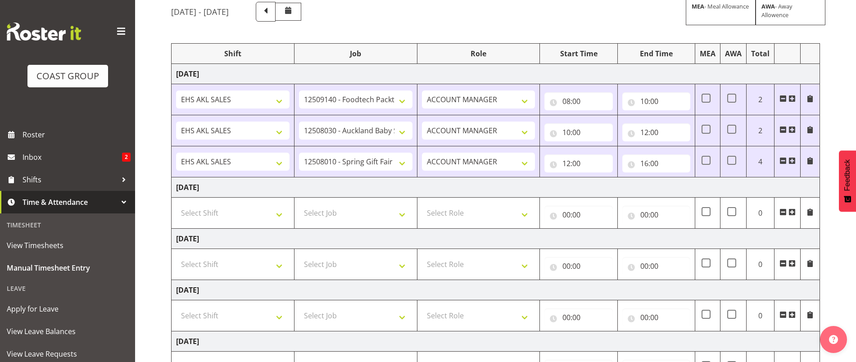
scroll to position [135, 0]
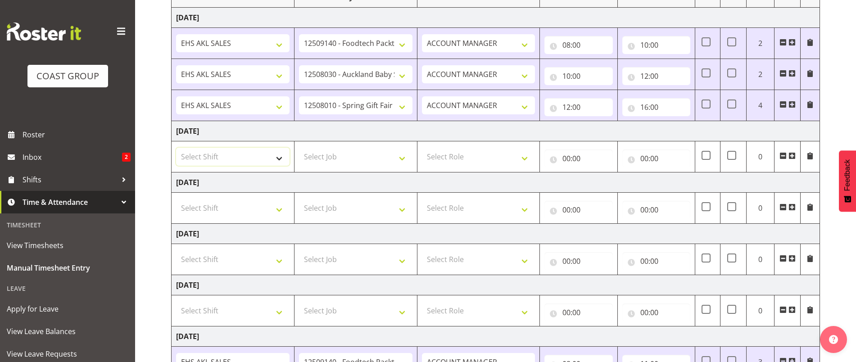
drag, startPoint x: 226, startPoint y: 154, endPoint x: 226, endPoint y: 161, distance: 7.2
click at [226, 154] on select "Select Shift EHS AKL SALES" at bounding box center [232, 157] width 113 height 18
select select "1327"
click at [176, 148] on select "Select Shift EHS AKL SALES" at bounding box center [232, 157] width 113 height 18
click at [331, 156] on select "Select Job 1 Carlton Events 1 Carlton Hamilton 1 Carlton Wellington 1 EHS WAREH…" at bounding box center [355, 157] width 113 height 18
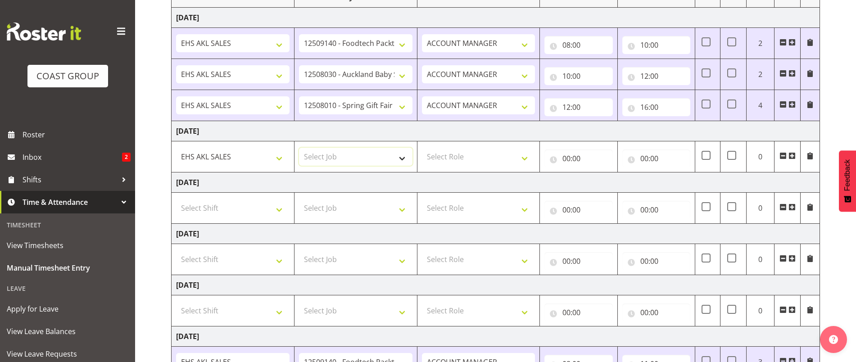
select select "8514"
click at [299, 148] on select "Select Job 1 Carlton Events 1 Carlton Hamilton 1 Carlton Wellington 1 EHS WAREH…" at bounding box center [355, 157] width 113 height 18
drag, startPoint x: 494, startPoint y: 155, endPoint x: 499, endPoint y: 163, distance: 10.1
click at [494, 155] on select "Select Role ACCOUNT MANAGER Account Manager" at bounding box center [478, 157] width 113 height 18
select select "197"
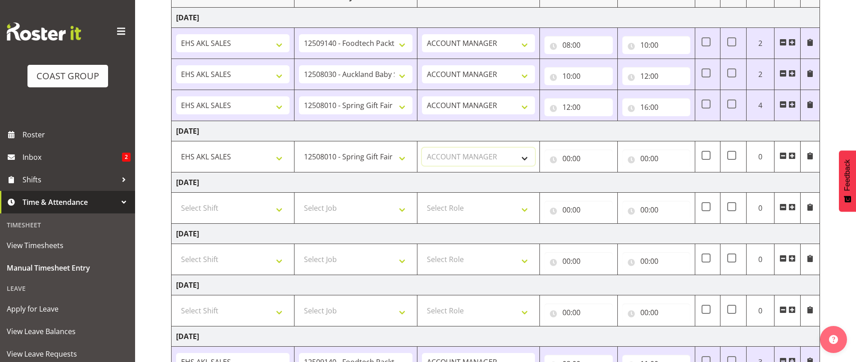
click at [422, 148] on select "Select Role ACCOUNT MANAGER Account Manager" at bounding box center [478, 157] width 113 height 18
click at [573, 158] on input "00:00" at bounding box center [578, 158] width 68 height 18
drag, startPoint x: 604, startPoint y: 187, endPoint x: 604, endPoint y: 180, distance: 6.8
click at [604, 187] on select "00 01 02 03 04 05 06 07 08 09 10 11 12 13 14 15 16 17 18 19 20 21 22 23" at bounding box center [605, 182] width 20 height 18
select select "8"
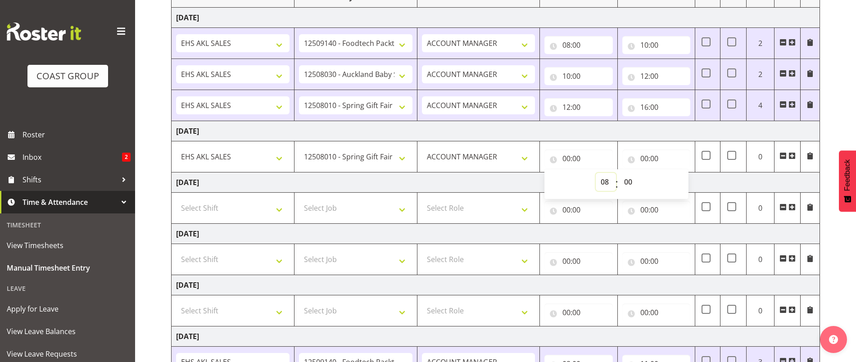
click at [595, 173] on select "00 01 02 03 04 05 06 07 08 09 10 11 12 13 14 15 16 17 18 19 20 21 22 23" at bounding box center [605, 182] width 20 height 18
type input "08:00"
click at [640, 161] on input "00:00" at bounding box center [656, 158] width 68 height 18
click at [682, 181] on select "00 01 02 03 04 05 06 07 08 09 10 11 12 13 14 15 16 17 18 19 20 21 22 23" at bounding box center [683, 182] width 20 height 18
select select "10"
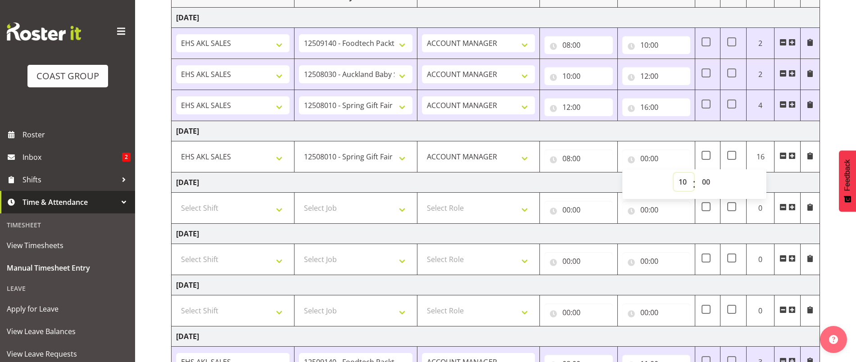
click at [673, 173] on select "00 01 02 03 04 05 06 07 08 09 10 11 12 13 14 15 16 17 18 19 20 21 22 23" at bounding box center [683, 182] width 20 height 18
type input "10:00"
click at [792, 156] on span at bounding box center [791, 155] width 7 height 7
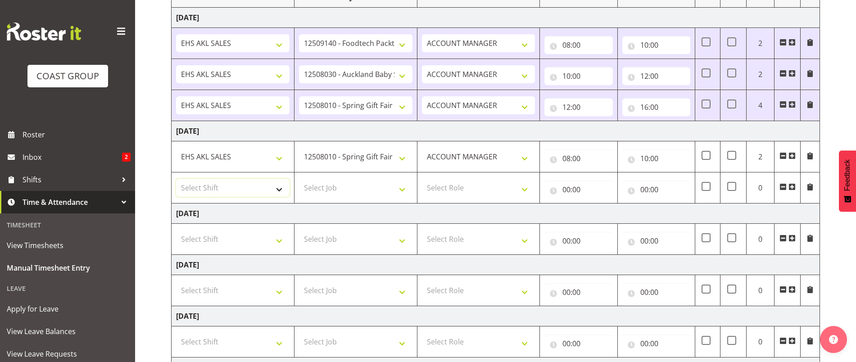
click at [225, 188] on select "Select Shift EHS AKL SALES" at bounding box center [232, 188] width 113 height 18
select select "1327"
click at [176, 179] on select "Select Shift EHS AKL SALES" at bounding box center [232, 188] width 113 height 18
click at [328, 186] on select "Select Job 1 Carlton Events 1 Carlton Hamilton 1 Carlton Wellington 1 EHS WAREH…" at bounding box center [355, 188] width 113 height 18
select select "9032"
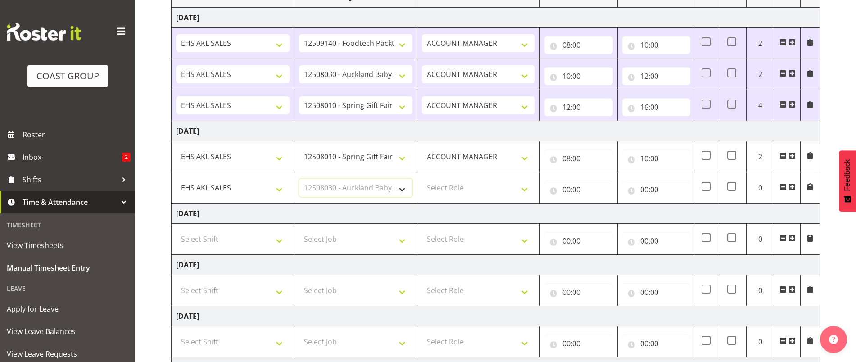
click at [299, 179] on select "Select Job 1 Carlton Events 1 Carlton Hamilton 1 Carlton Wellington 1 EHS WAREH…" at bounding box center [355, 188] width 113 height 18
drag, startPoint x: 449, startPoint y: 185, endPoint x: 460, endPoint y: 195, distance: 15.3
click at [449, 185] on select "Select Role ACCOUNT MANAGER Account Manager" at bounding box center [478, 188] width 113 height 18
select select "197"
click at [422, 179] on select "Select Role ACCOUNT MANAGER Account Manager" at bounding box center [478, 188] width 113 height 18
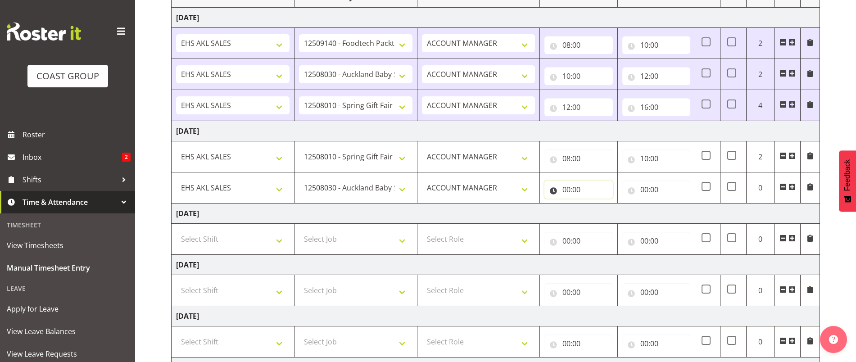
click at [585, 191] on input "00:00" at bounding box center [578, 189] width 68 height 18
drag, startPoint x: 602, startPoint y: 212, endPoint x: 602, endPoint y: 204, distance: 7.7
click at [602, 212] on select "00 01 02 03 04 05 06 07 08 09 10 11 12 13 14 15 16 17 18 19 20 21 22 23" at bounding box center [605, 213] width 20 height 18
select select "10"
click at [595, 204] on select "00 01 02 03 04 05 06 07 08 09 10 11 12 13 14 15 16 17 18 19 20 21 22 23" at bounding box center [605, 213] width 20 height 18
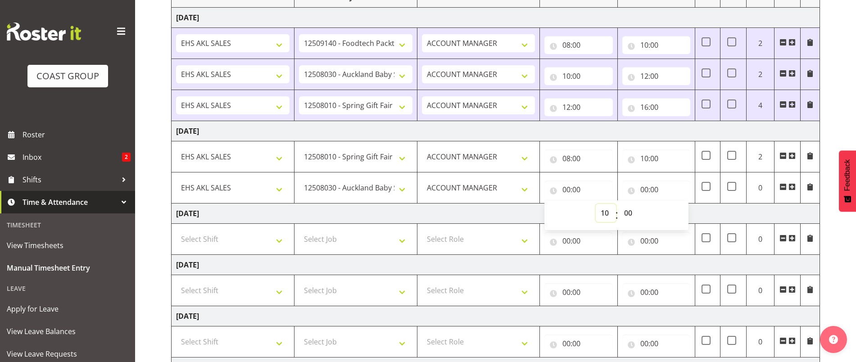
type input "10:00"
click at [657, 188] on input "00:00" at bounding box center [656, 189] width 68 height 18
click at [681, 216] on select "00 01 02 03 04 05 06 07 08 09 10 11 12 13 14 15 16 17 18 19 20 21 22 23" at bounding box center [683, 213] width 20 height 18
select select "12"
click at [673, 204] on select "00 01 02 03 04 05 06 07 08 09 10 11 12 13 14 15 16 17 18 19 20 21 22 23" at bounding box center [683, 213] width 20 height 18
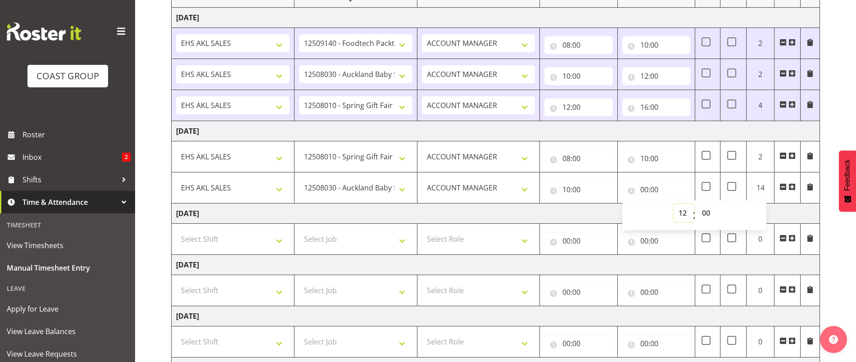
type input "12:00"
click at [790, 186] on span at bounding box center [791, 186] width 7 height 7
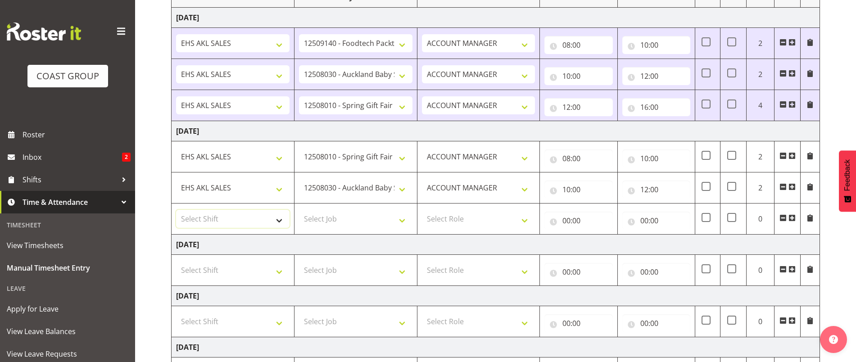
click at [208, 216] on select "Select Shift EHS AKL SALES" at bounding box center [232, 219] width 113 height 18
select select "1327"
click at [176, 210] on select "Select Shift EHS AKL SALES" at bounding box center [232, 219] width 113 height 18
click at [331, 212] on select "Select Job 1 Carlton Events 1 Carlton Hamilton 1 Carlton Wellington 1 EHS WAREH…" at bounding box center [355, 219] width 113 height 18
select select "9630"
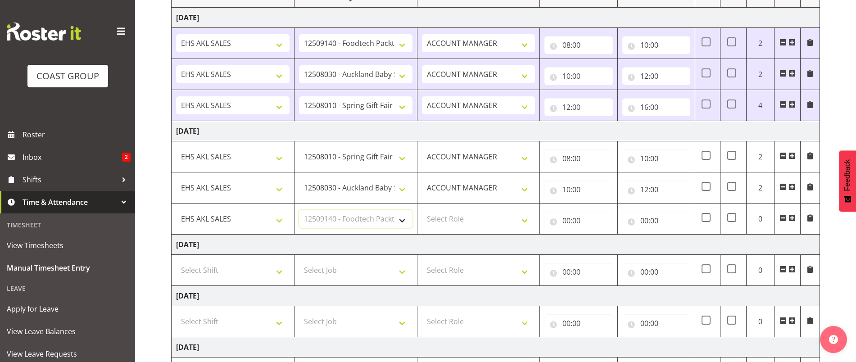
click at [299, 210] on select "Select Job 1 Carlton Events 1 Carlton Hamilton 1 Carlton Wellington 1 EHS WAREH…" at bounding box center [355, 219] width 113 height 18
click at [441, 217] on select "Select Role ACCOUNT MANAGER Account Manager" at bounding box center [478, 219] width 113 height 18
select select "197"
click at [422, 210] on select "Select Role ACCOUNT MANAGER Account Manager" at bounding box center [478, 219] width 113 height 18
click at [572, 217] on input "00:00" at bounding box center [578, 221] width 68 height 18
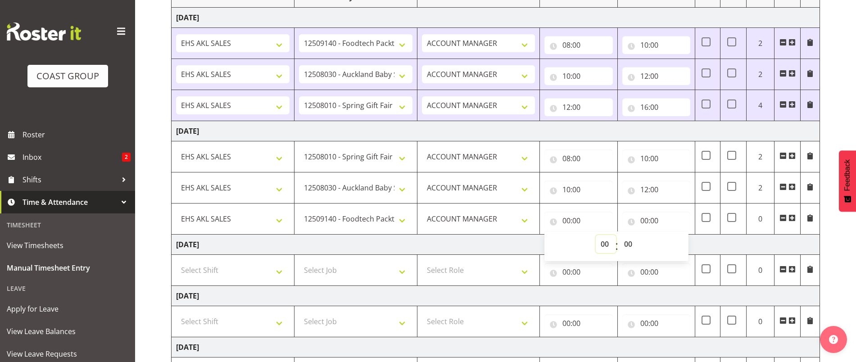
click at [607, 246] on select "00 01 02 03 04 05 06 07 08 09 10 11 12 13 14 15 16 17 18 19 20 21 22 23" at bounding box center [605, 244] width 20 height 18
select select "12"
click at [595, 235] on select "00 01 02 03 04 05 06 07 08 09 10 11 12 13 14 15 16 17 18 19 20 21 22 23" at bounding box center [605, 244] width 20 height 18
type input "12:00"
click at [651, 220] on input "00:00" at bounding box center [656, 221] width 68 height 18
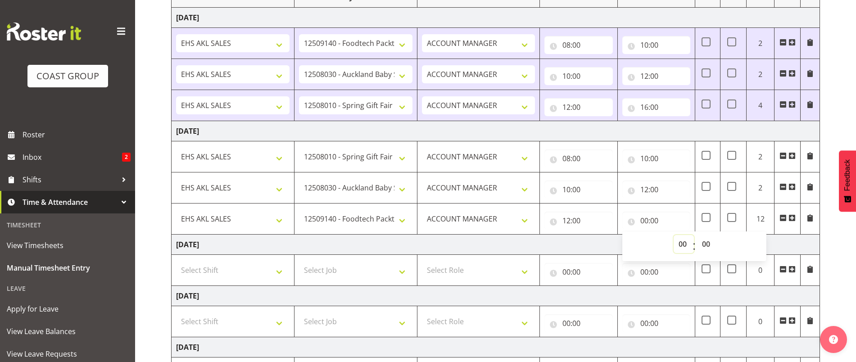
click at [683, 244] on select "00 01 02 03 04 05 06 07 08 09 10 11 12 13 14 15 16 17 18 19 20 21 22 23" at bounding box center [683, 244] width 20 height 18
select select "14"
click at [673, 235] on select "00 01 02 03 04 05 06 07 08 09 10 11 12 13 14 15 16 17 18 19 20 21 22 23" at bounding box center [683, 244] width 20 height 18
type input "14:00"
click at [708, 245] on select "00 01 02 03 04 05 06 07 08 09 10 11 12 13 14 15 16 17 18 19 20 21 22 23 24 25 2…" at bounding box center [707, 244] width 20 height 18
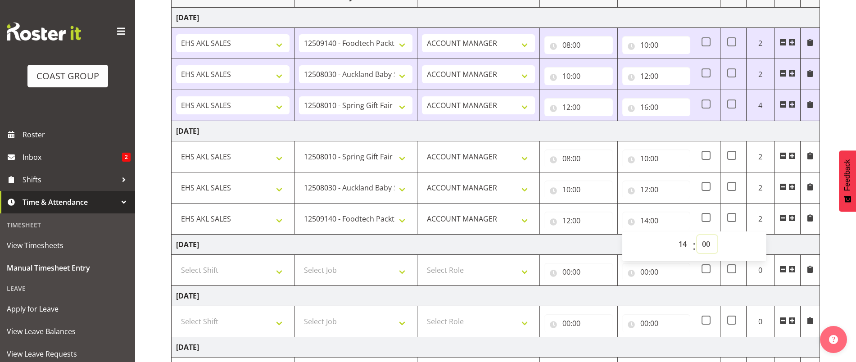
select select "30"
click at [697, 235] on select "00 01 02 03 04 05 06 07 08 09 10 11 12 13 14 15 16 17 18 19 20 21 22 23 24 25 2…" at bounding box center [707, 244] width 20 height 18
type input "14:30"
click at [831, 260] on div "August 6th - August 12th 2025 MEA - Meal Allowance AWA - Away Allowence Shift J…" at bounding box center [513, 318] width 685 height 758
click at [647, 222] on input "14:30" at bounding box center [656, 221] width 68 height 18
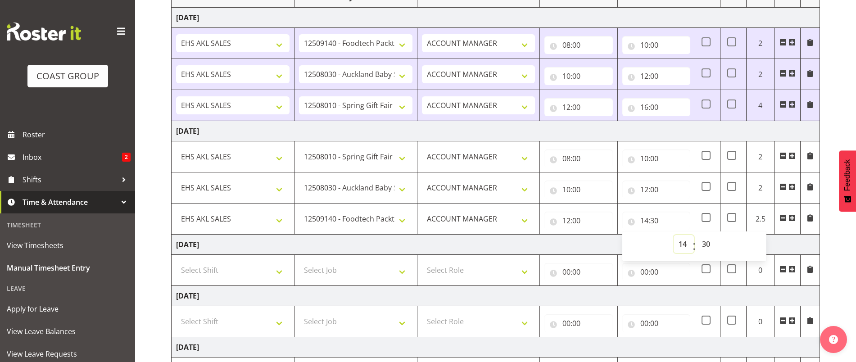
drag, startPoint x: 681, startPoint y: 242, endPoint x: 680, endPoint y: 236, distance: 6.0
click at [681, 242] on select "00 01 02 03 04 05 06 07 08 09 10 11 12 13 14 15 16 17 18 19 20 21 22 23" at bounding box center [683, 244] width 20 height 18
select select "15"
click at [673, 235] on select "00 01 02 03 04 05 06 07 08 09 10 11 12 13 14 15 16 17 18 19 20 21 22 23" at bounding box center [683, 244] width 20 height 18
type input "15:30"
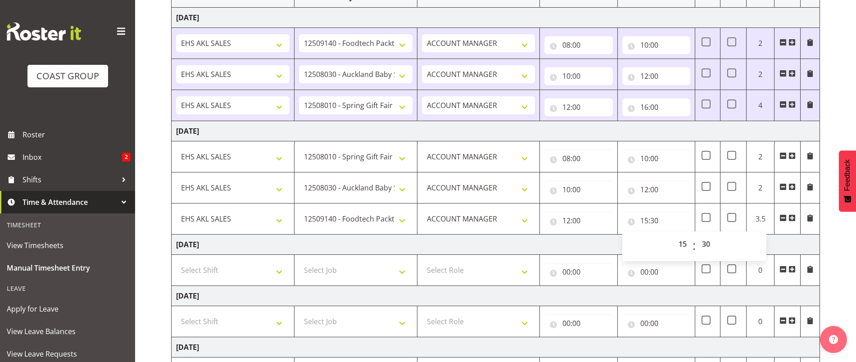
click at [836, 252] on div "August 6th - August 12th 2025 MEA - Meal Allowance AWA - Away Allowence Shift J…" at bounding box center [513, 318] width 685 height 758
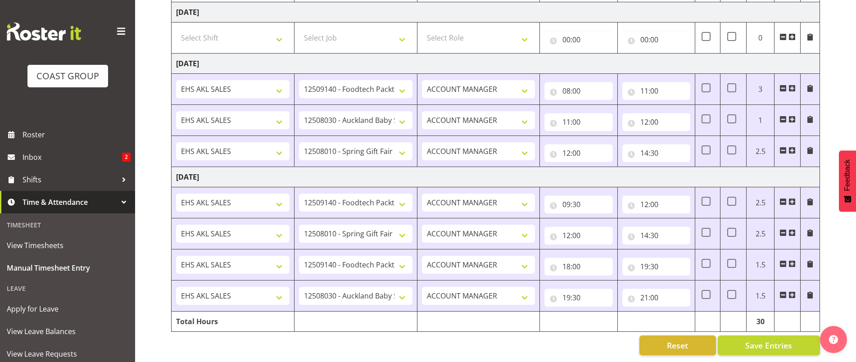
scroll to position [478, 0]
click at [761, 339] on span "Save Entries" at bounding box center [768, 345] width 47 height 12
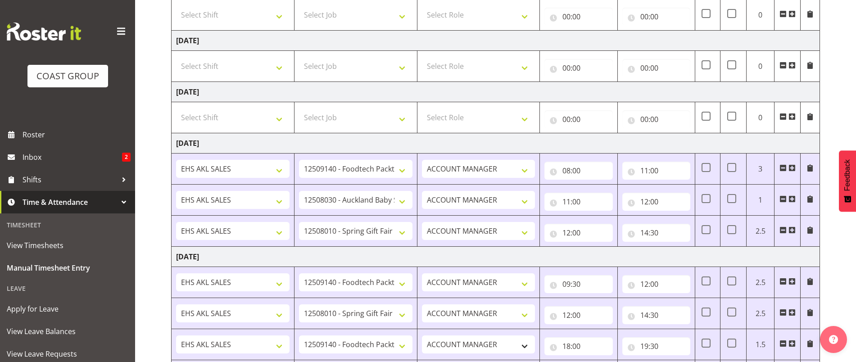
scroll to position [253, 0]
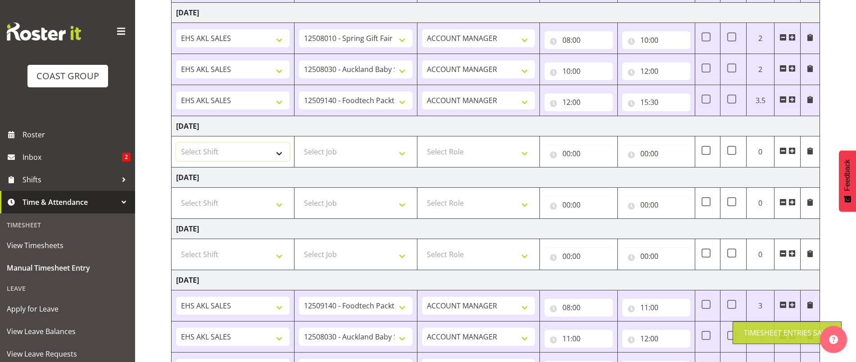
click at [243, 152] on select "Select Shift EHS AKL SALES" at bounding box center [232, 152] width 113 height 18
select select "1327"
click at [176, 143] on select "Select Shift EHS AKL SALES" at bounding box center [232, 152] width 113 height 18
click at [322, 150] on select "Select Job 1 Carlton Events 1 Carlton Hamilton 1 Carlton Wellington 1 EHS WAREH…" at bounding box center [355, 152] width 113 height 18
select select "9630"
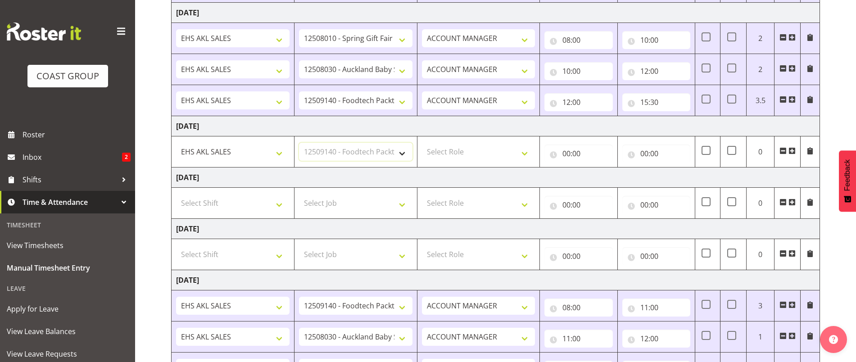
click at [299, 143] on select "Select Job 1 Carlton Events 1 Carlton Hamilton 1 Carlton Wellington 1 EHS WAREH…" at bounding box center [355, 152] width 113 height 18
drag, startPoint x: 468, startPoint y: 154, endPoint x: 475, endPoint y: 158, distance: 7.7
click at [468, 154] on select "Select Role ACCOUNT MANAGER Account Manager" at bounding box center [478, 152] width 113 height 18
select select "197"
click at [422, 143] on select "Select Role ACCOUNT MANAGER Account Manager" at bounding box center [478, 152] width 113 height 18
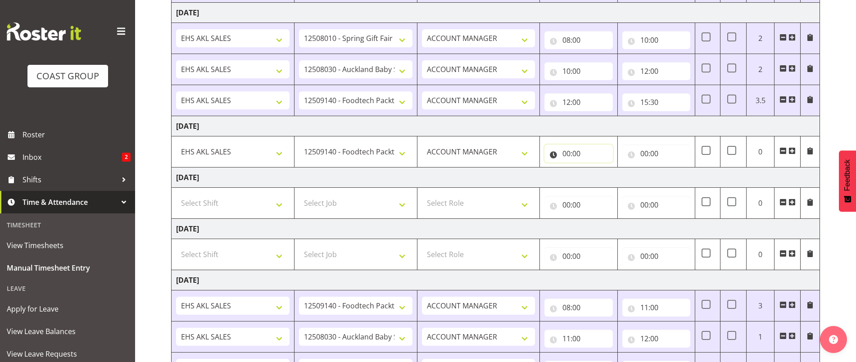
click at [582, 151] on input "00:00" at bounding box center [578, 153] width 68 height 18
drag, startPoint x: 605, startPoint y: 177, endPoint x: 603, endPoint y: 169, distance: 8.1
click at [605, 177] on select "00 01 02 03 04 05 06 07 08 09 10 11 12 13 14 15 16 17 18 19 20 21 22 23" at bounding box center [605, 177] width 20 height 18
select select "8"
click at [595, 168] on select "00 01 02 03 04 05 06 07 08 09 10 11 12 13 14 15 16 17 18 19 20 21 22 23" at bounding box center [605, 177] width 20 height 18
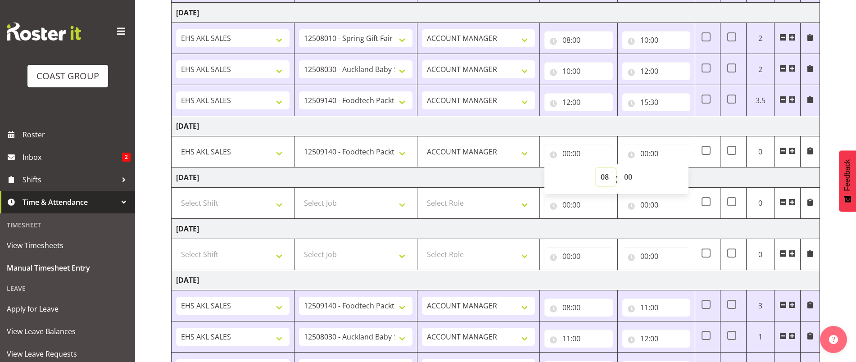
type input "08:00"
click at [646, 145] on input "00:00" at bounding box center [656, 153] width 68 height 18
drag, startPoint x: 680, startPoint y: 173, endPoint x: 680, endPoint y: 169, distance: 4.5
click at [680, 173] on select "00 01 02 03 04 05 06 07 08 09 10 11 12 13 14 15 16 17 18 19 20 21 22 23" at bounding box center [683, 177] width 20 height 18
select select "10"
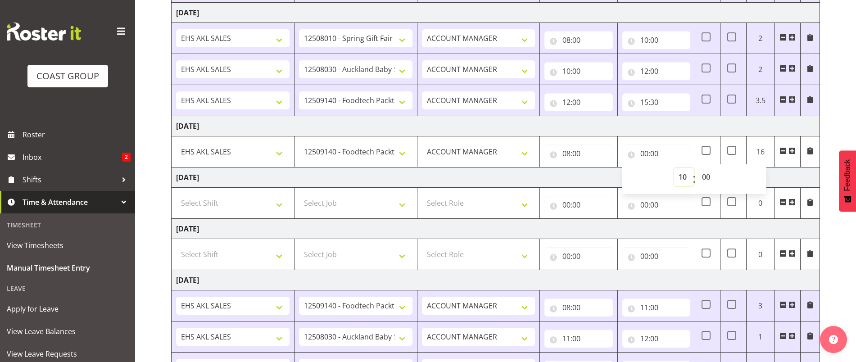
click at [673, 168] on select "00 01 02 03 04 05 06 07 08 09 10 11 12 13 14 15 16 17 18 19 20 21 22 23" at bounding box center [683, 177] width 20 height 18
type input "10:00"
click at [791, 152] on span at bounding box center [791, 150] width 7 height 7
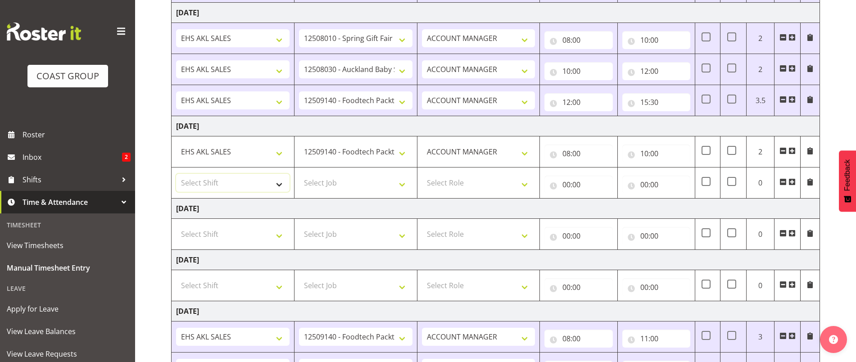
click at [225, 186] on select "Select Shift EHS AKL SALES" at bounding box center [232, 183] width 113 height 18
select select "1327"
click at [176, 174] on select "Select Shift EHS AKL SALES" at bounding box center [232, 183] width 113 height 18
click at [323, 178] on select "Select Job 1 Carlton Events 1 Carlton Hamilton 1 Carlton Wellington 1 EHS WAREH…" at bounding box center [355, 183] width 113 height 18
select select "8514"
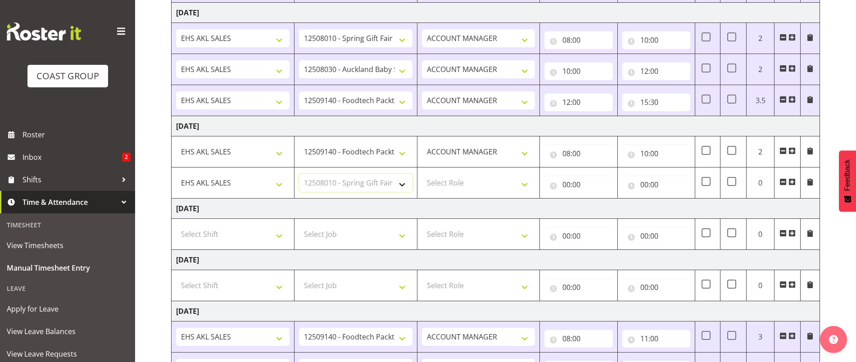
click at [299, 174] on select "Select Job 1 Carlton Events 1 Carlton Hamilton 1 Carlton Wellington 1 EHS WAREH…" at bounding box center [355, 183] width 113 height 18
click at [450, 179] on select "Select Role ACCOUNT MANAGER Account Manager" at bounding box center [478, 183] width 113 height 18
select select "197"
click at [422, 174] on select "Select Role ACCOUNT MANAGER Account Manager" at bounding box center [478, 183] width 113 height 18
click at [570, 185] on input "00:00" at bounding box center [578, 185] width 68 height 18
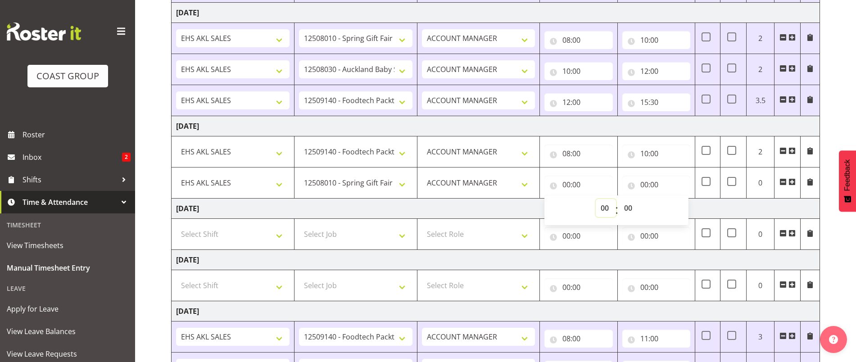
click at [603, 201] on select "00 01 02 03 04 05 06 07 08 09 10 11 12 13 14 15 16 17 18 19 20 21 22 23" at bounding box center [605, 208] width 20 height 18
select select "10"
click at [595, 199] on select "00 01 02 03 04 05 06 07 08 09 10 11 12 13 14 15 16 17 18 19 20 21 22 23" at bounding box center [605, 208] width 20 height 18
type input "10:00"
click at [673, 185] on input "00:00" at bounding box center [656, 185] width 68 height 18
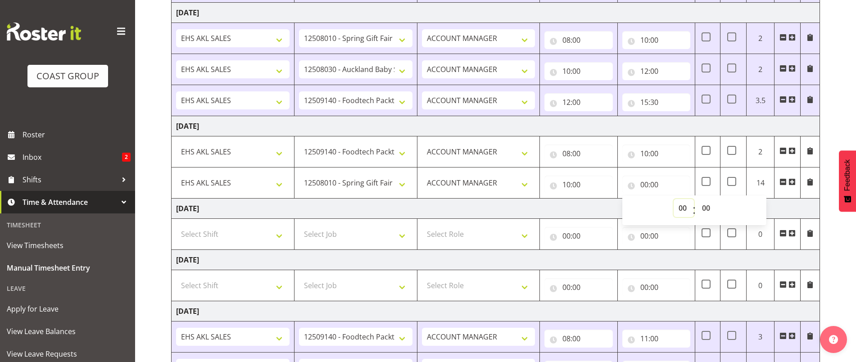
click at [683, 204] on select "00 01 02 03 04 05 06 07 08 09 10 11 12 13 14 15 16 17 18 19 20 21 22 23" at bounding box center [683, 208] width 20 height 18
select select "12"
click at [673, 199] on select "00 01 02 03 04 05 06 07 08 09 10 11 12 13 14 15 16 17 18 19 20 21 22 23" at bounding box center [683, 208] width 20 height 18
type input "12:00"
click at [794, 201] on td "Saturday 9th August 2025" at bounding box center [495, 208] width 648 height 20
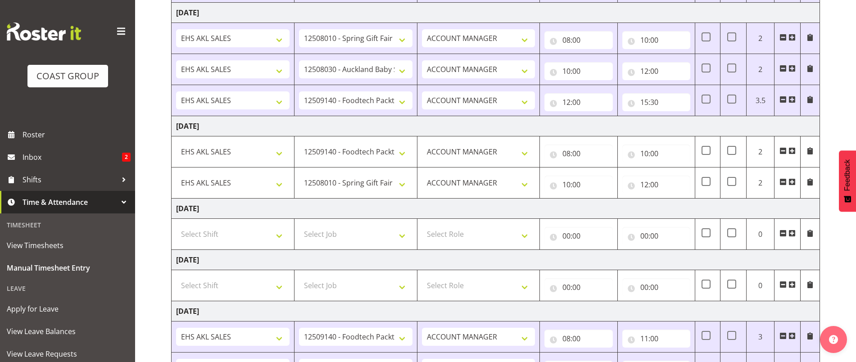
click at [789, 181] on span at bounding box center [791, 181] width 7 height 7
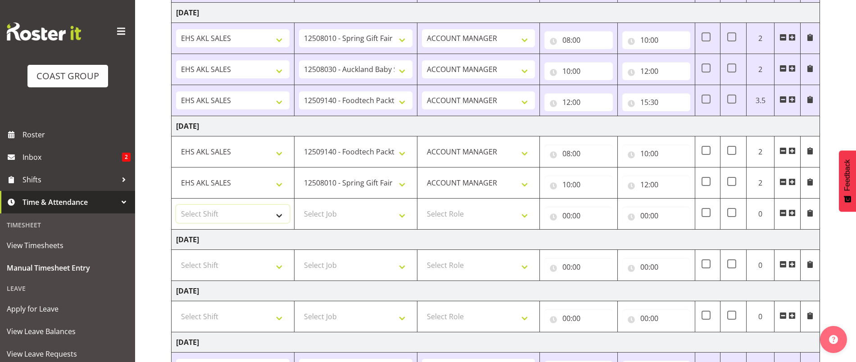
click at [228, 218] on select "Select Shift EHS AKL SALES" at bounding box center [232, 214] width 113 height 18
select select "1327"
click at [176, 205] on select "Select Shift EHS AKL SALES" at bounding box center [232, 214] width 113 height 18
click at [317, 216] on select "Select Job 1 Carlton Events 1 Carlton Hamilton 1 Carlton Wellington 1 EHS WAREH…" at bounding box center [355, 214] width 113 height 18
click at [299, 205] on select "Select Job 1 Carlton Events 1 Carlton Hamilton 1 Carlton Wellington 1 EHS WAREH…" at bounding box center [355, 214] width 113 height 18
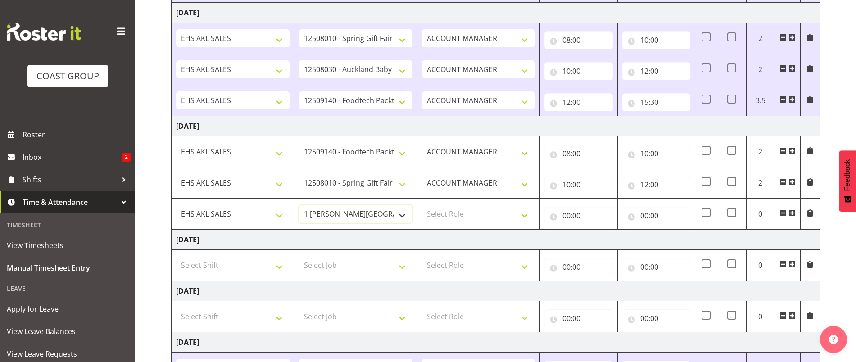
click at [343, 214] on select "1 Carlton Events 1 Carlton Hamilton 1 Carlton Wellington 1 EHS WAREHOUSE/OFFICE…" at bounding box center [355, 214] width 113 height 18
select select "69"
click at [299, 205] on select "1 Carlton Events 1 Carlton Hamilton 1 Carlton Wellington 1 EHS WAREHOUSE/OFFICE…" at bounding box center [355, 214] width 113 height 18
drag, startPoint x: 455, startPoint y: 214, endPoint x: 461, endPoint y: 221, distance: 9.0
click at [455, 215] on select "Select Role ACCOUNT MANAGER Account Manager" at bounding box center [478, 214] width 113 height 18
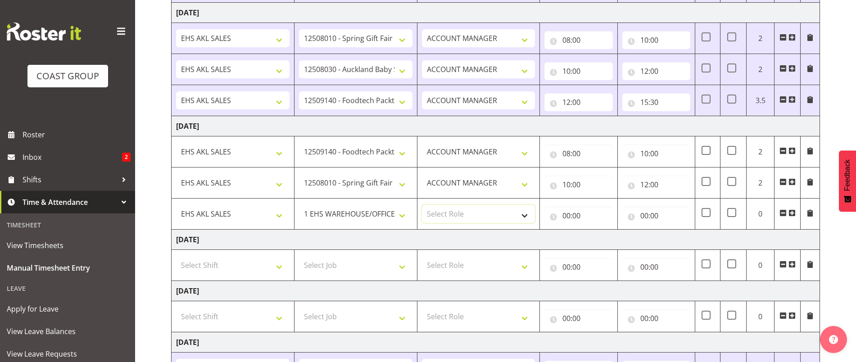
select select "197"
click at [422, 205] on select "Select Role ACCOUNT MANAGER Account Manager" at bounding box center [478, 214] width 113 height 18
click at [563, 216] on input "00:00" at bounding box center [578, 216] width 68 height 18
click at [603, 235] on select "00 01 02 03 04 05 06 07 08 09 10 11 12 13 14 15 16 17 18 19 20 21 22 23" at bounding box center [605, 239] width 20 height 18
select select "12"
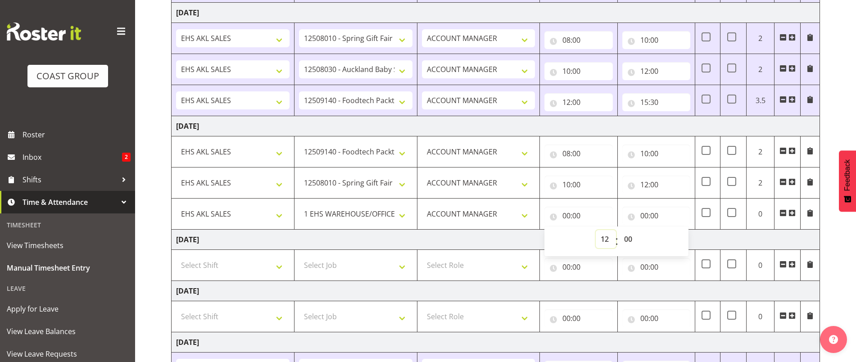
click at [595, 230] on select "00 01 02 03 04 05 06 07 08 09 10 11 12 13 14 15 16 17 18 19 20 21 22 23" at bounding box center [605, 239] width 20 height 18
type input "12:00"
click at [662, 216] on input "00:00" at bounding box center [656, 216] width 68 height 18
click at [681, 239] on select "00 01 02 03 04 05 06 07 08 09 10 11 12 13 14 15 16 17 18 19 20 21 22 23" at bounding box center [683, 239] width 20 height 18
select select "14"
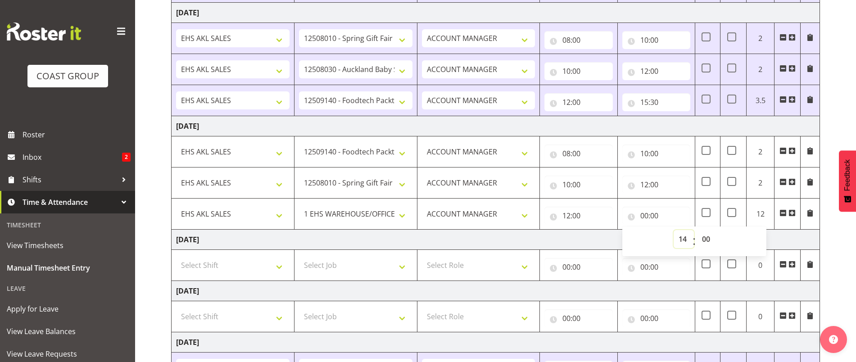
click at [673, 230] on select "00 01 02 03 04 05 06 07 08 09 10 11 12 13 14 15 16 17 18 19 20 21 22 23" at bounding box center [683, 239] width 20 height 18
type input "14:00"
click at [707, 242] on select "00 01 02 03 04 05 06 07 08 09 10 11 12 13 14 15 16 17 18 19 20 21 22 23 24 25 2…" at bounding box center [707, 239] width 20 height 18
select select "30"
click at [697, 230] on select "00 01 02 03 04 05 06 07 08 09 10 11 12 13 14 15 16 17 18 19 20 21 22 23 24 25 2…" at bounding box center [707, 239] width 20 height 18
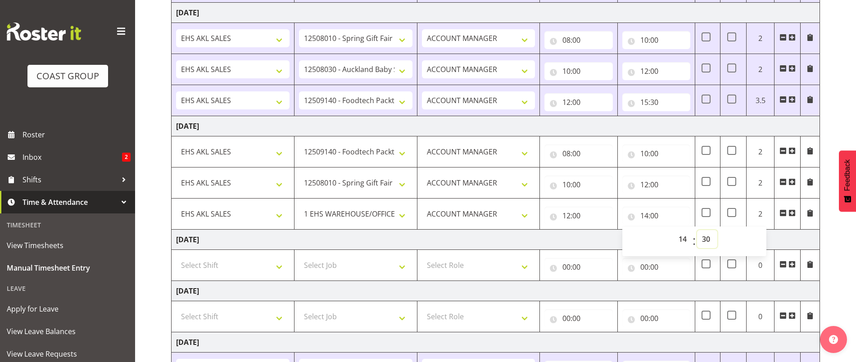
type input "14:30"
click at [840, 267] on div "August 6th - August 12th 2025 MEA - Meal Allowance AWA - Away Allowence Shift J…" at bounding box center [513, 230] width 685 height 820
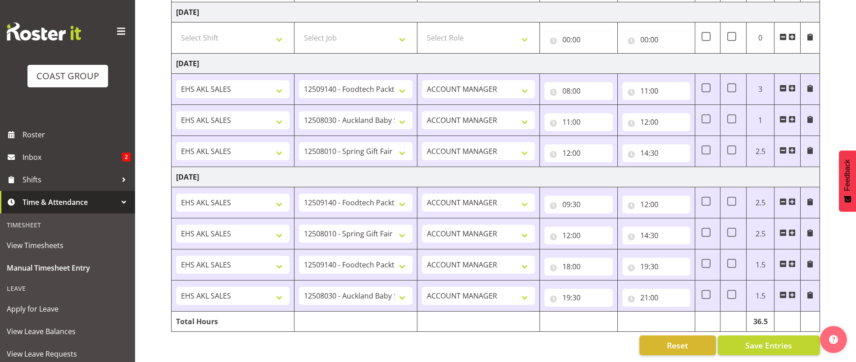
scroll to position [540, 0]
click at [776, 339] on span "Save Entries" at bounding box center [768, 345] width 47 height 12
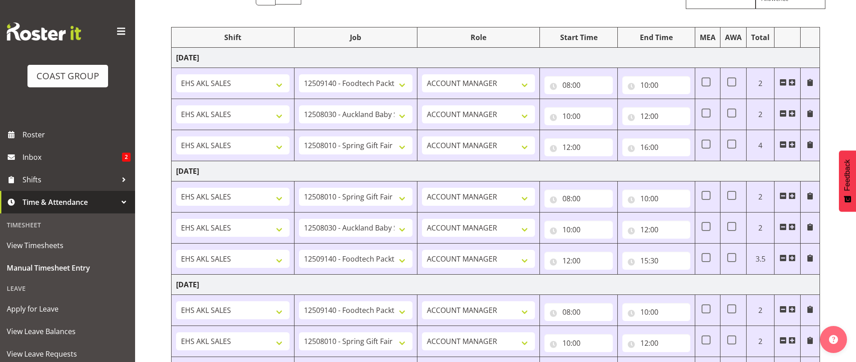
scroll to position [0, 0]
